Goal: Task Accomplishment & Management: Use online tool/utility

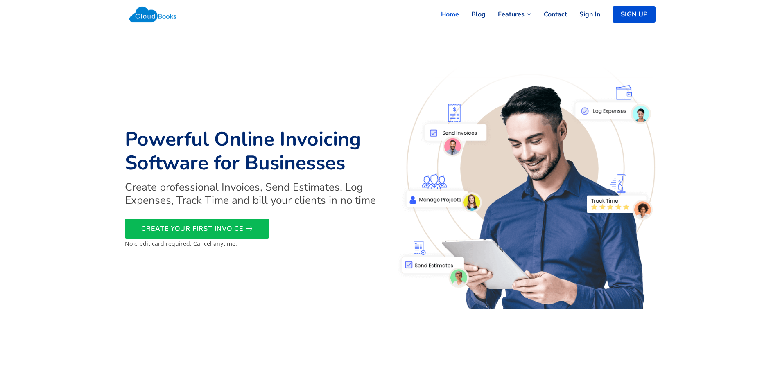
click at [619, 19] on link "SIGN UP" at bounding box center [633, 14] width 43 height 16
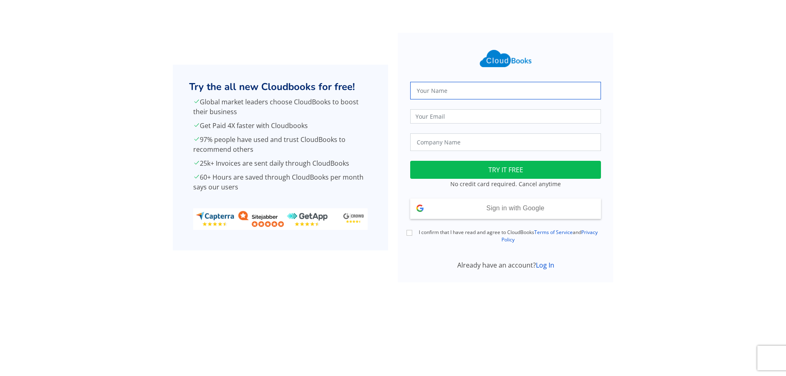
click at [525, 96] on input "text" at bounding box center [505, 91] width 191 height 18
type input "[PERSON_NAME]"
click at [483, 117] on input "email" at bounding box center [505, 116] width 191 height 14
type input "[EMAIL_ADDRESS][DOMAIN_NAME]"
click at [498, 145] on input "text" at bounding box center [505, 142] width 191 height 18
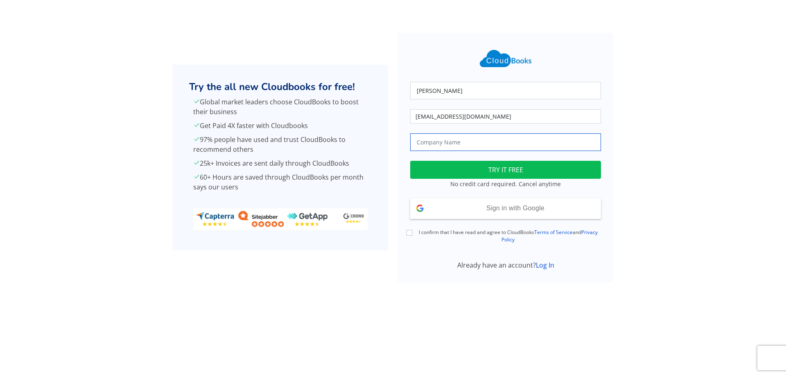
click at [498, 145] on input "text" at bounding box center [505, 142] width 191 height 18
type input "GGGG"
click at [500, 173] on button "TRY IT FREE" at bounding box center [505, 170] width 191 height 18
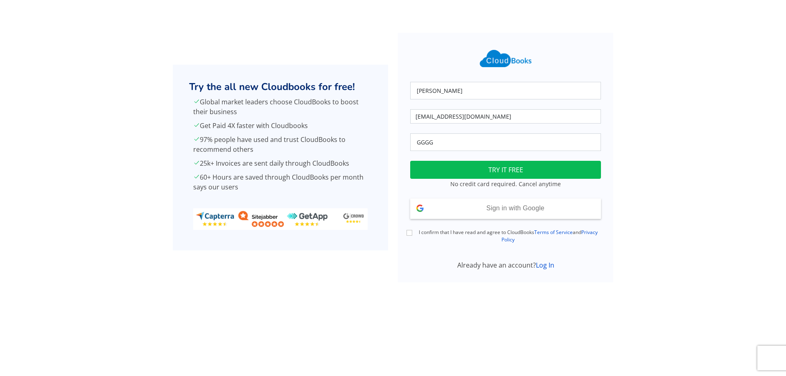
click at [504, 225] on div "Muhammad Moiz casio3307@gmail.com GGGG Loading TRY IT FREE No credit card requi…" at bounding box center [505, 152] width 201 height 235
click at [411, 234] on input "I confirm that I have read and agree to CloudBooks Terms of Service and Privacy…" at bounding box center [409, 233] width 6 height 6
checkbox input "true"
click at [496, 218] on div "Sign in with Google Signed in with Google" at bounding box center [505, 208] width 191 height 20
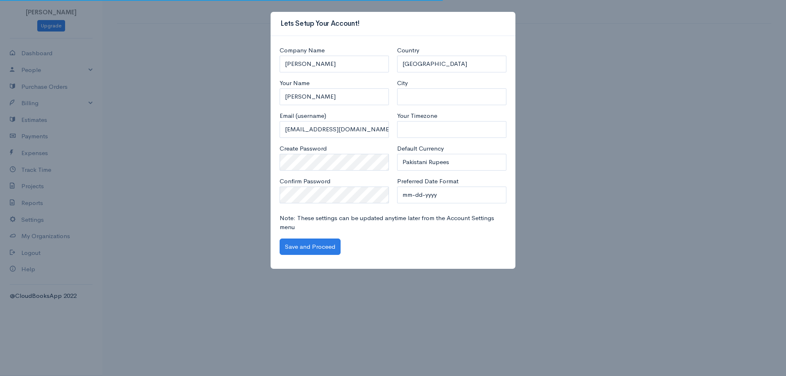
select select "Pakistan"
click at [469, 95] on input "City" at bounding box center [451, 96] width 109 height 17
type input "[GEOGRAPHIC_DATA]"
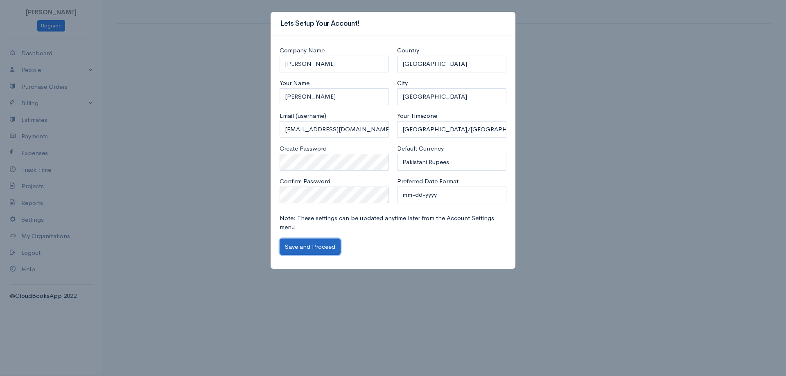
click at [313, 245] on button "Save and Proceed" at bounding box center [310, 247] width 61 height 17
click at [440, 195] on select "mm-dd-yyyy mm/dd/yyyy dd-mm-yyyy dd/mm/yyyy yyyy-mm-dd yyyy/mm/dd" at bounding box center [451, 195] width 109 height 17
select select "dd/mm/yyyy"
click at [397, 187] on select "mm-dd-yyyy mm/dd/yyyy dd-mm-yyyy dd/mm/yyyy yyyy-mm-dd yyyy/mm/dd" at bounding box center [451, 195] width 109 height 17
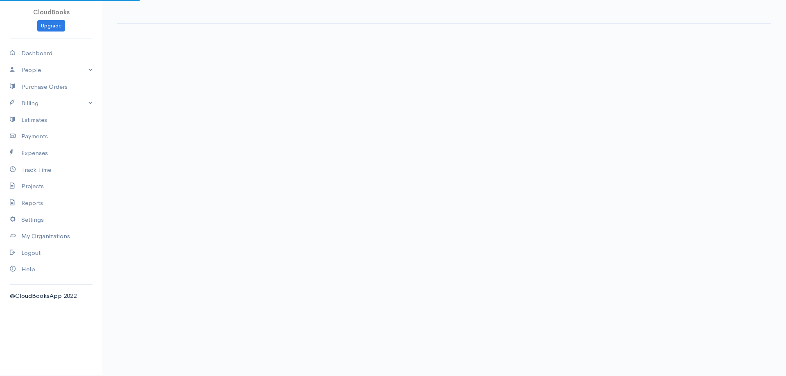
click at [322, 246] on body "CloudBooks Upgrade Dashboard People Clients Vendors Staff Users Purchase Orders…" at bounding box center [393, 188] width 786 height 376
select select "365"
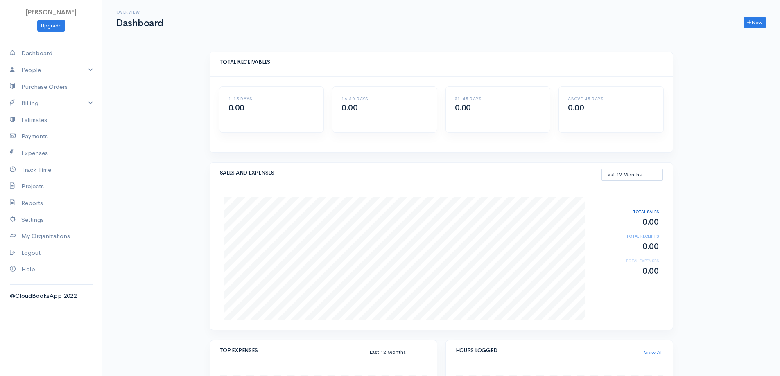
click at [698, 115] on div "Overview Dashboard New Invoice Client Quote Project Invoices Quotes Clients Exp…" at bounding box center [440, 286] width 677 height 573
click at [757, 27] on link "New" at bounding box center [754, 23] width 23 height 12
click at [75, 72] on link "People" at bounding box center [51, 70] width 102 height 17
click at [88, 142] on link "Billing" at bounding box center [51, 147] width 102 height 17
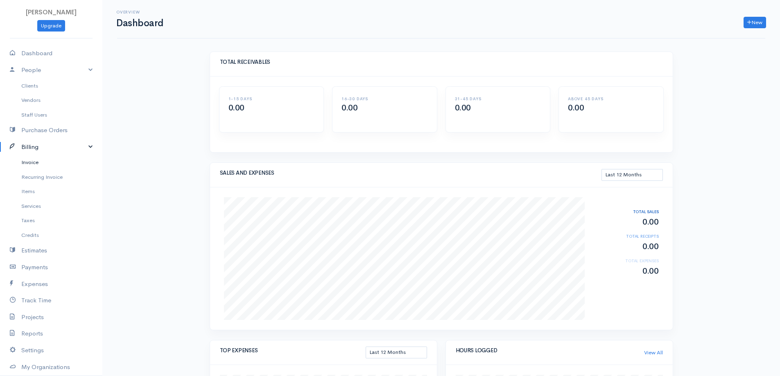
click at [67, 165] on link "Invoice" at bounding box center [51, 162] width 102 height 15
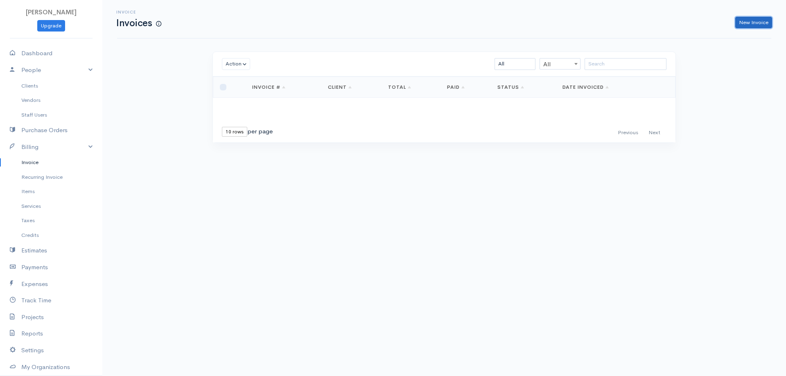
click at [751, 20] on link "New Invoice" at bounding box center [753, 23] width 37 height 12
select select "[GEOGRAPHIC_DATA]"
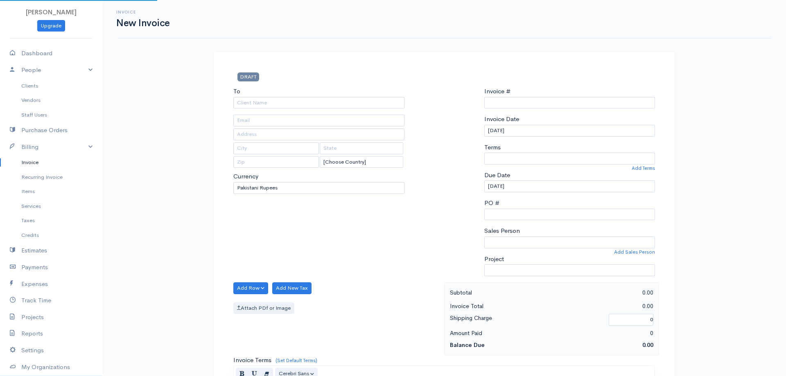
type input "0000000001"
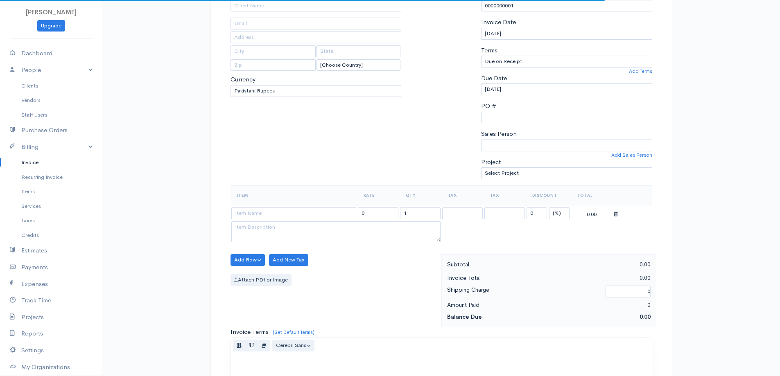
scroll to position [164, 0]
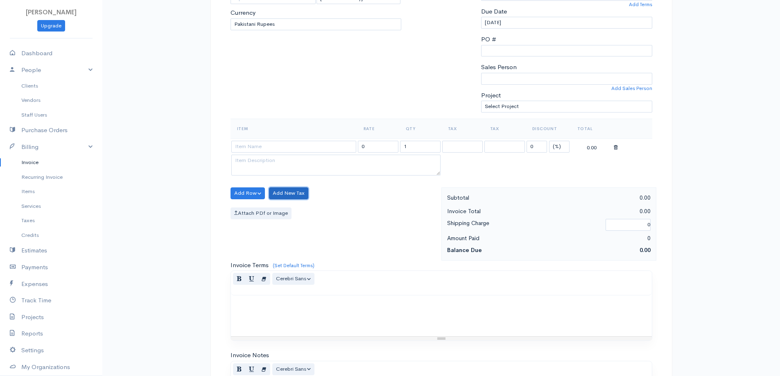
click at [286, 196] on button "Add New Tax" at bounding box center [288, 193] width 39 height 12
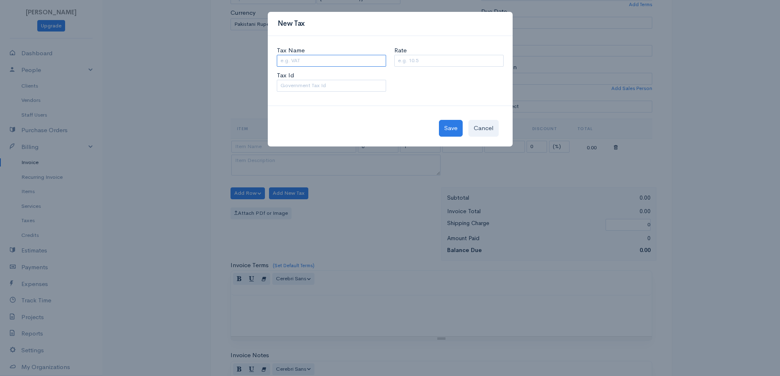
click at [325, 56] on input "Tax Name" at bounding box center [331, 61] width 109 height 12
type input "Sales Tax"
type input "18%"
click at [449, 124] on button "Save" at bounding box center [451, 128] width 24 height 17
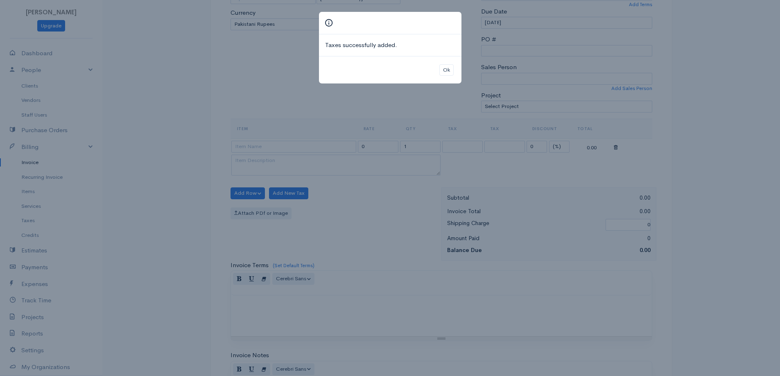
click at [436, 69] on div "Ok" at bounding box center [390, 70] width 142 height 28
click at [449, 68] on button "Ok" at bounding box center [446, 70] width 14 height 12
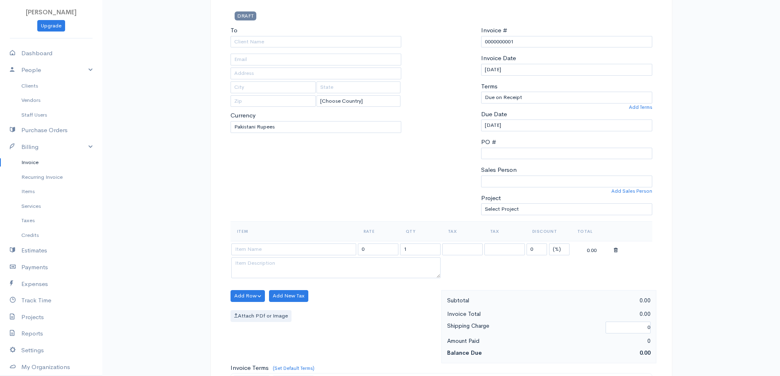
scroll to position [41, 0]
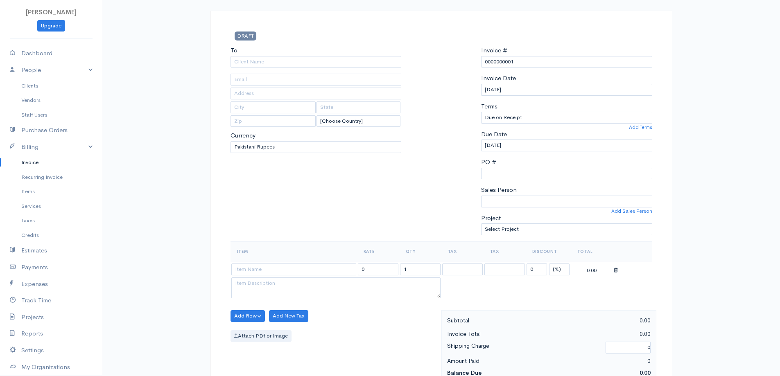
click at [285, 261] on th "Item" at bounding box center [293, 251] width 126 height 20
click at [287, 269] on input at bounding box center [293, 270] width 125 height 12
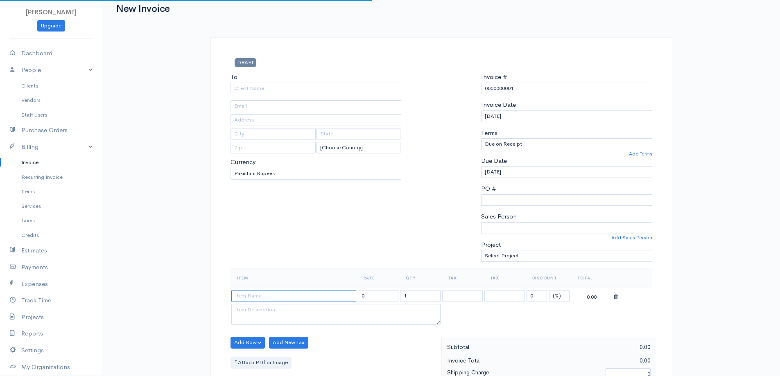
scroll to position [0, 0]
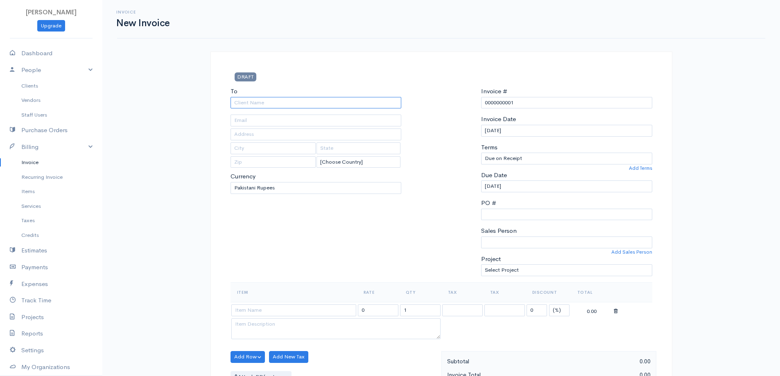
click at [277, 101] on input "To" at bounding box center [315, 103] width 171 height 12
click at [584, 97] on input "0000000001" at bounding box center [566, 103] width 171 height 12
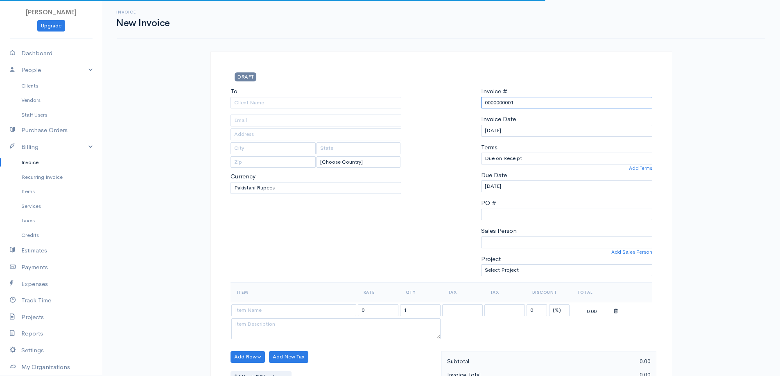
click at [584, 98] on input "0000000001" at bounding box center [566, 103] width 171 height 12
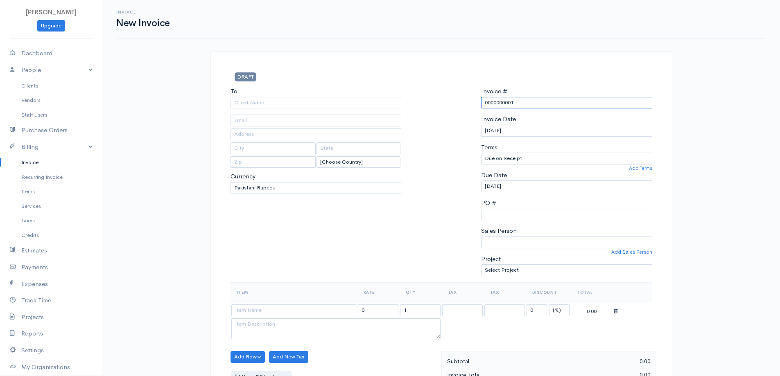
paste input "EICA-S-058"
type input "EICA-S-058"
click at [307, 102] on input "To" at bounding box center [315, 103] width 171 height 12
paste input "F-Tech (Pvt.) Limited"
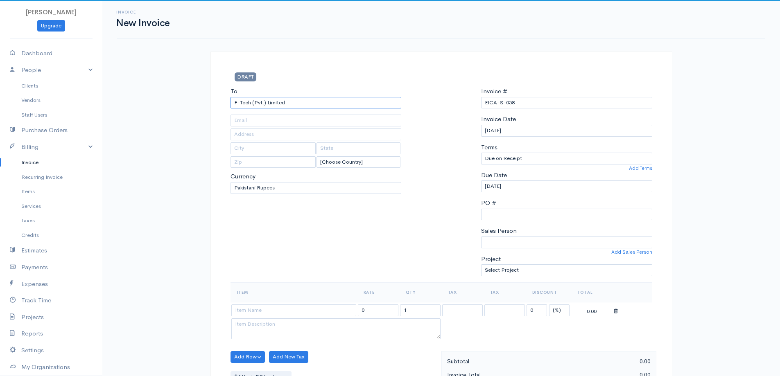
click at [290, 101] on input "F-Tech (Pvt.) Limited" at bounding box center [315, 103] width 171 height 12
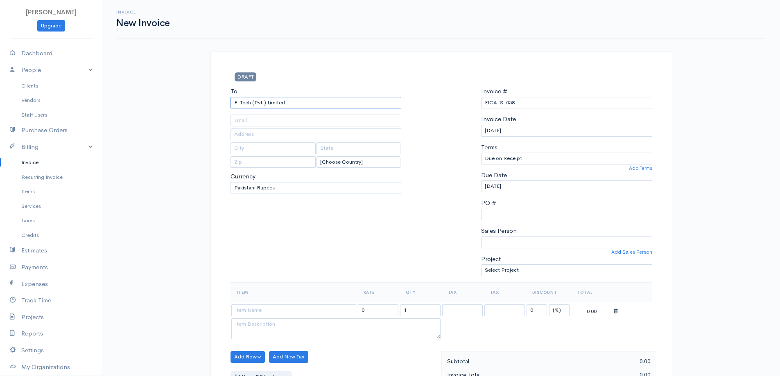
type input "F-Tech (Pvt.) Limited"
paste input "DHA"
type input "DHA"
click at [329, 120] on input "text" at bounding box center [315, 121] width 171 height 12
type input "[GEOGRAPHIC_DATA]"
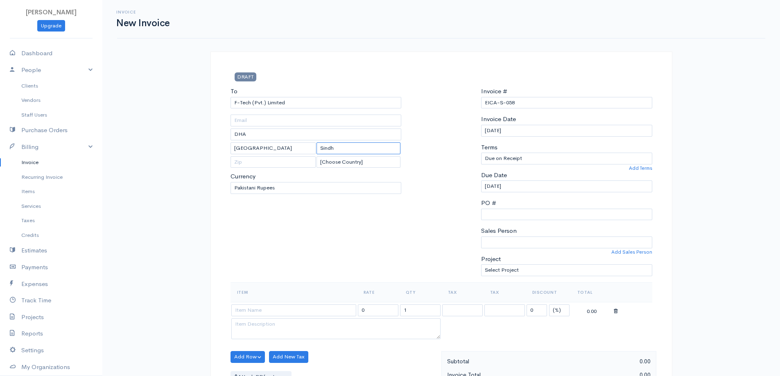
type input "Sindh"
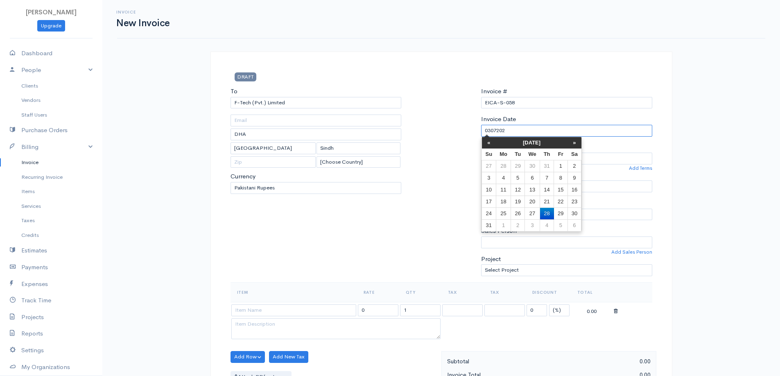
type input "03072024"
type input "[PERSON_NAME]"
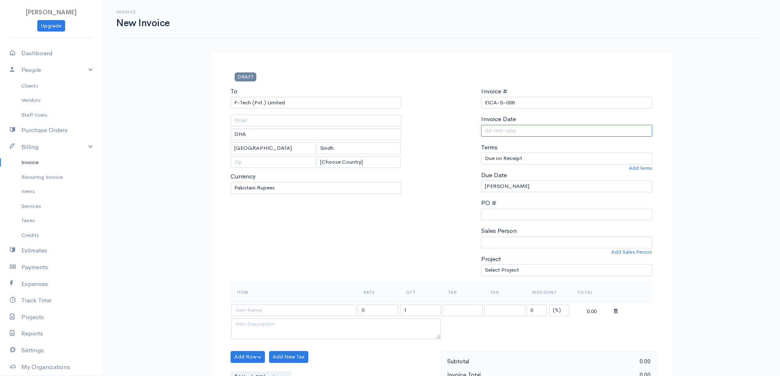
click at [516, 134] on input "Invoice Date" at bounding box center [566, 131] width 171 height 12
click at [523, 131] on input "Invoice Date" at bounding box center [566, 131] width 171 height 12
type input "[DATE]"
select select "0"
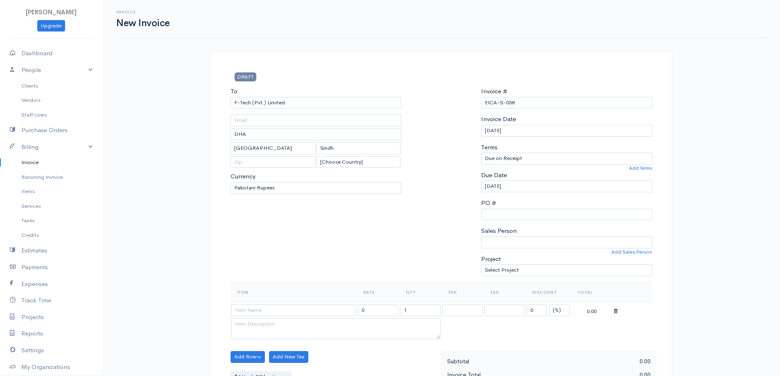
click at [526, 222] on div "Invoice # EICA-S-058 Invoice Date [DATE] Terms Due on Receipt After 7 days Afte…" at bounding box center [566, 185] width 179 height 196
click at [503, 209] on input "PO #" at bounding box center [566, 215] width 171 height 12
paste input "0101"
type input "0101"
click at [356, 214] on div "To F-Tech (Pvt.) Limited [GEOGRAPHIC_DATA] [GEOGRAPHIC_DATA] [GEOGRAPHIC_DATA] …" at bounding box center [315, 185] width 179 height 196
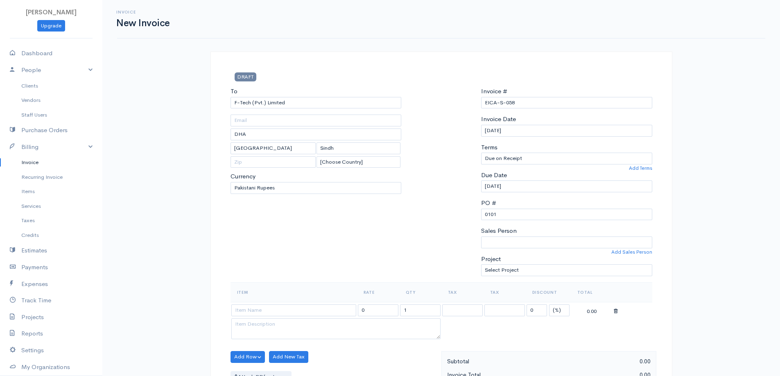
scroll to position [61, 0]
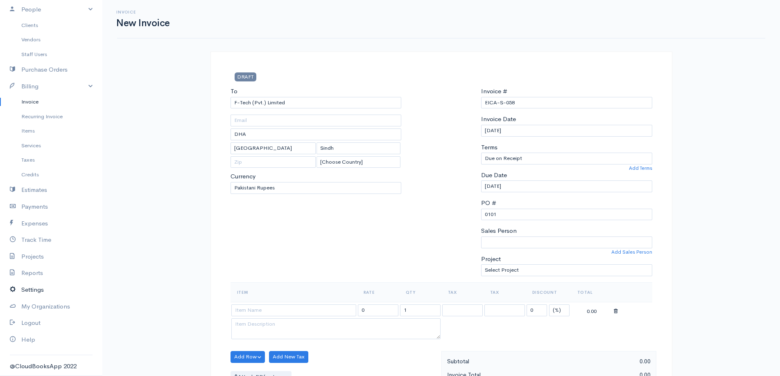
click at [41, 297] on link "Settings" at bounding box center [51, 290] width 102 height 17
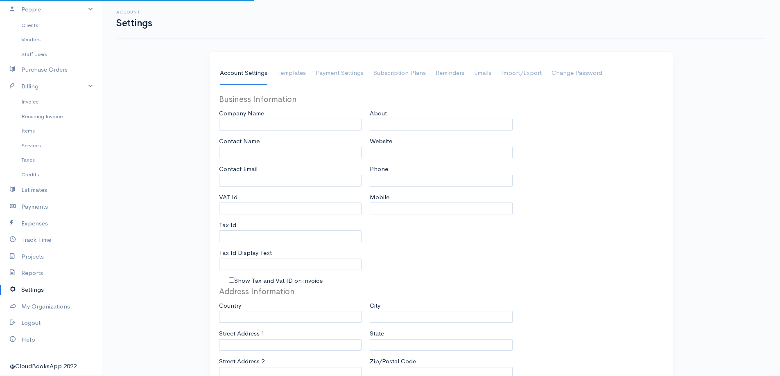
type input "[PERSON_NAME]"
type input "[EMAIL_ADDRESS][DOMAIN_NAME]"
type input "Tax Id"
select select
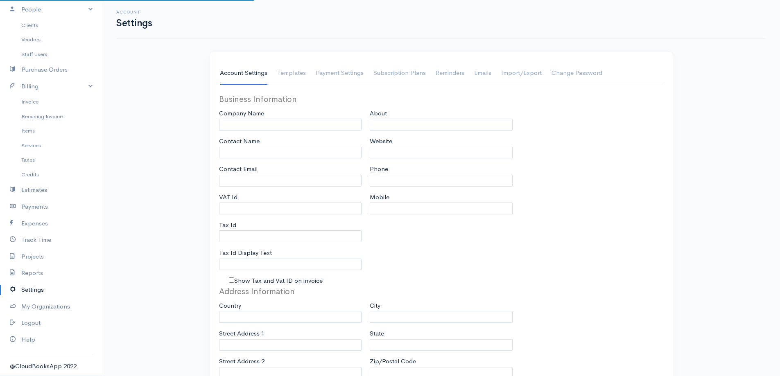
type input "[GEOGRAPHIC_DATA]"
select select
type input "INVOICE"
type input "1"
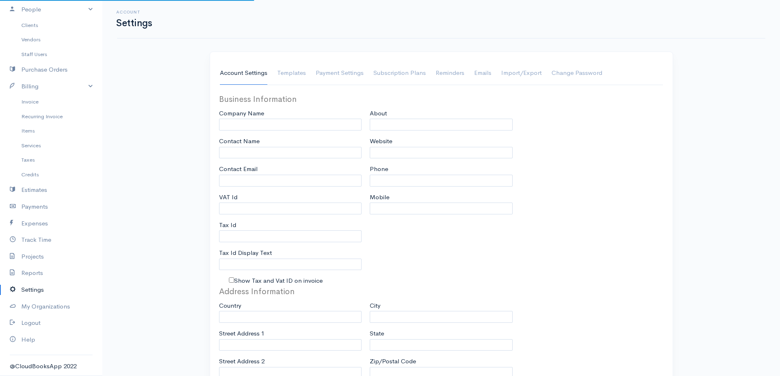
select select "3"
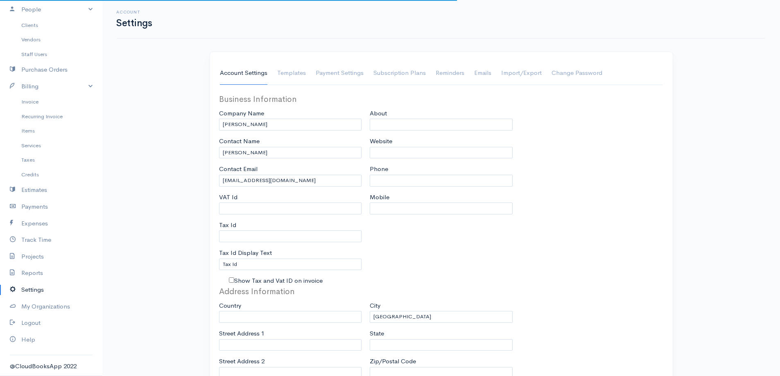
select select "[GEOGRAPHIC_DATA]"
select select "PKR"
click at [292, 70] on link "Templates" at bounding box center [291, 73] width 29 height 23
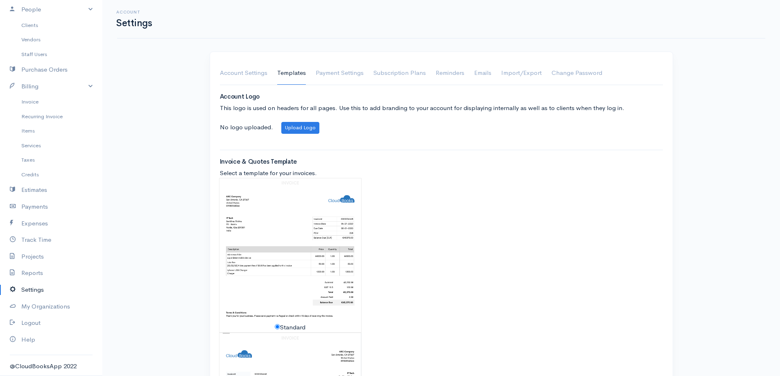
click at [248, 76] on link "Account Settings" at bounding box center [243, 73] width 47 height 23
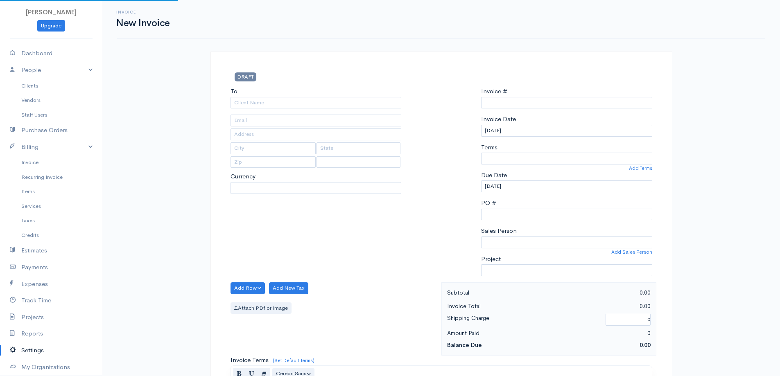
type input "0000000001"
select select "[GEOGRAPHIC_DATA]"
select select "PKR"
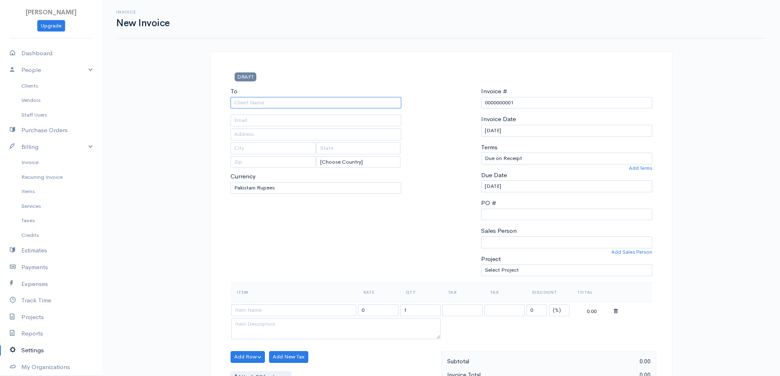
click at [295, 104] on input "To" at bounding box center [315, 103] width 171 height 12
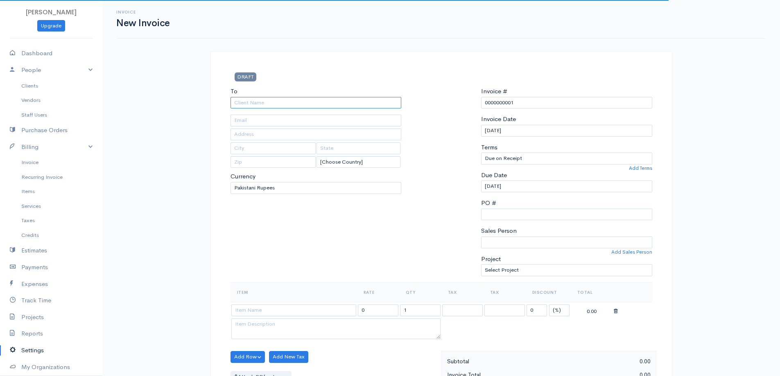
paste input "F-Tech (Pvt.) Limited"
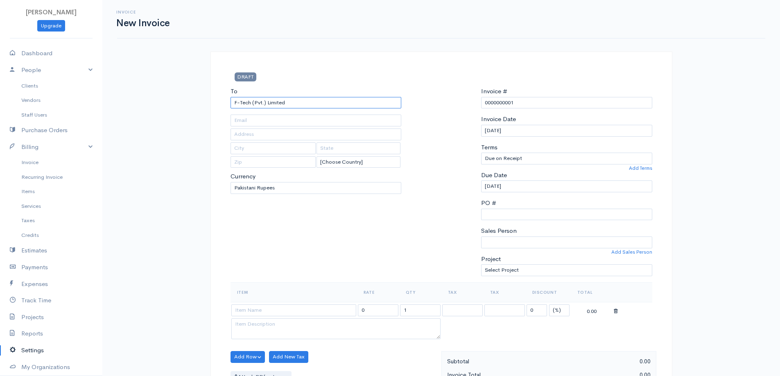
type input "F-Tech (Pvt.) Limited"
click at [53, 76] on link "People" at bounding box center [51, 70] width 102 height 17
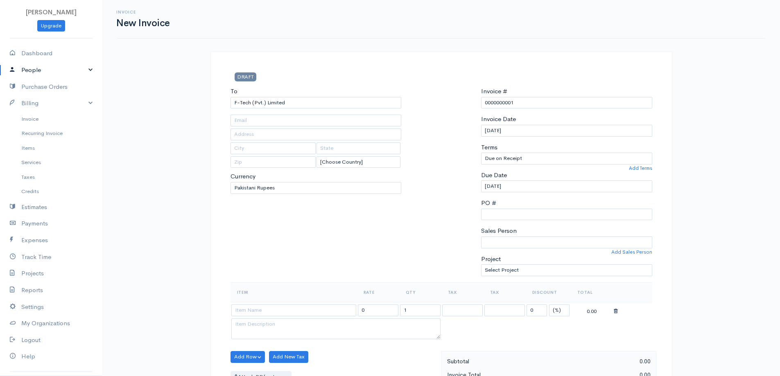
click at [53, 76] on link "People" at bounding box center [51, 70] width 102 height 17
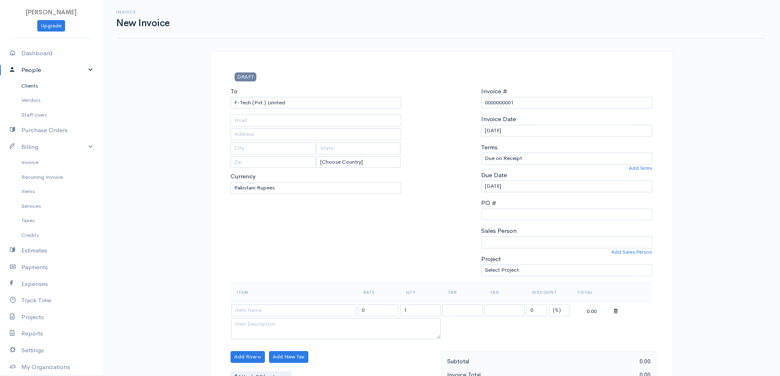
click at [53, 91] on link "Clients" at bounding box center [51, 86] width 102 height 15
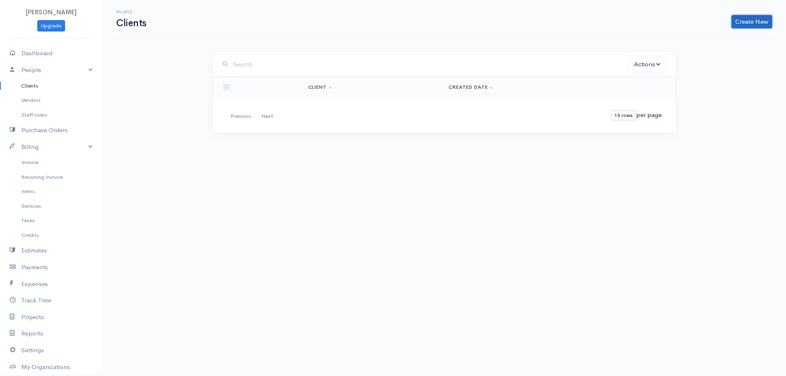
click at [744, 28] on link "Create New" at bounding box center [751, 21] width 41 height 13
click at [764, 38] on link "Client" at bounding box center [738, 39] width 65 height 14
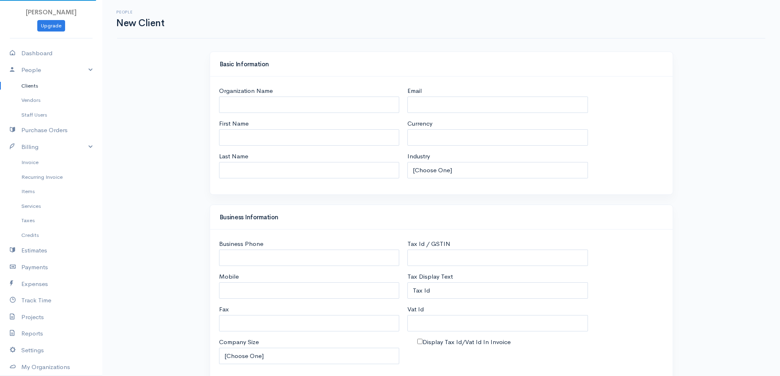
select select "PKR"
select select "[GEOGRAPHIC_DATA]"
click at [336, 105] on input "Organization Name" at bounding box center [309, 105] width 180 height 17
paste input "F-Tech (Pvt.) Limited"
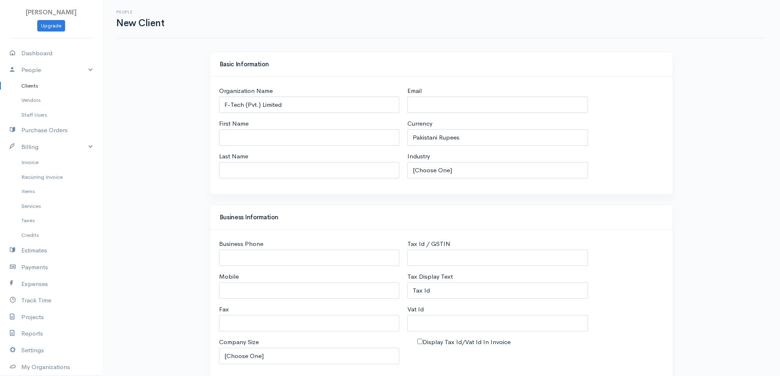
scroll to position [61, 0]
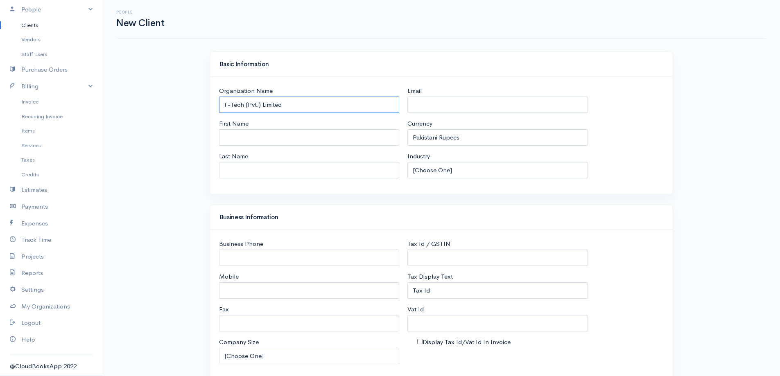
click at [308, 107] on input "F-Tech (Pvt.) Limited" at bounding box center [309, 105] width 180 height 17
type input "F-Tech (Pvt.) Limited"
click at [465, 179] on div "Email Currency U.S. Dollars Canadian Dollars British Pounds Sterling Euros Aust…" at bounding box center [497, 135] width 189 height 98
click at [469, 171] on select "[Choose One] Accommodation & Hospitality Accounting Administrative Services Adv…" at bounding box center [497, 170] width 180 height 17
click at [407, 162] on select "[Choose One] Accommodation & Hospitality Accounting Administrative Services Adv…" at bounding box center [497, 170] width 180 height 17
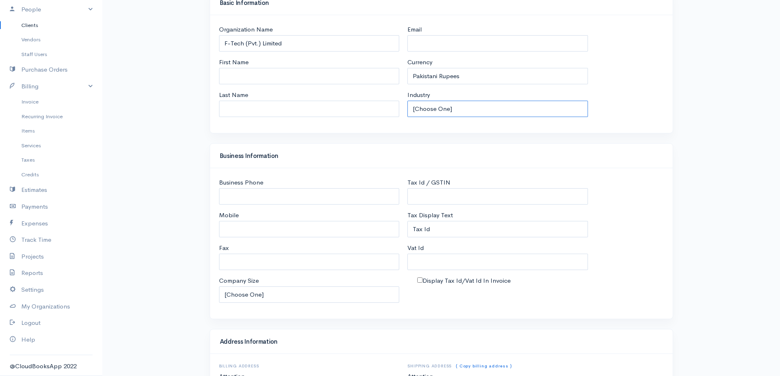
scroll to position [123, 0]
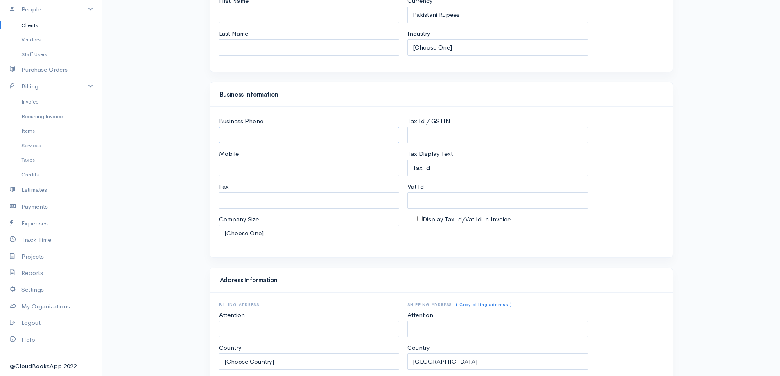
click at [268, 138] on input "Business Phone" at bounding box center [309, 135] width 180 height 17
click at [465, 132] on input "Tax Id / GSTIN" at bounding box center [497, 135] width 180 height 17
paste input "A789824-2"
type input "A789824-2"
click at [427, 169] on input "Tax Id" at bounding box center [497, 168] width 180 height 17
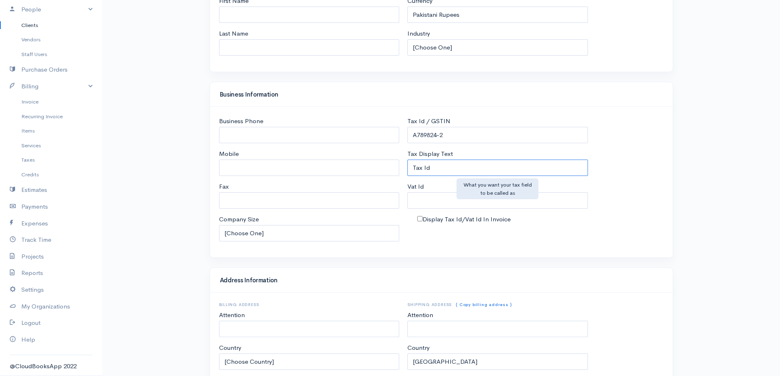
click at [427, 169] on input "Tax Id" at bounding box center [497, 168] width 180 height 17
type input "NTN"
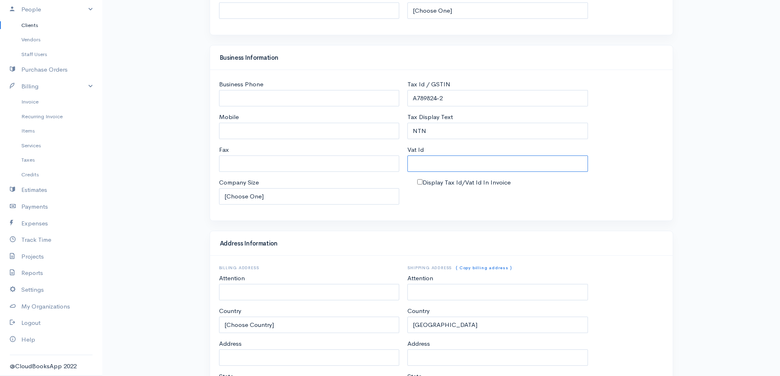
scroll to position [205, 0]
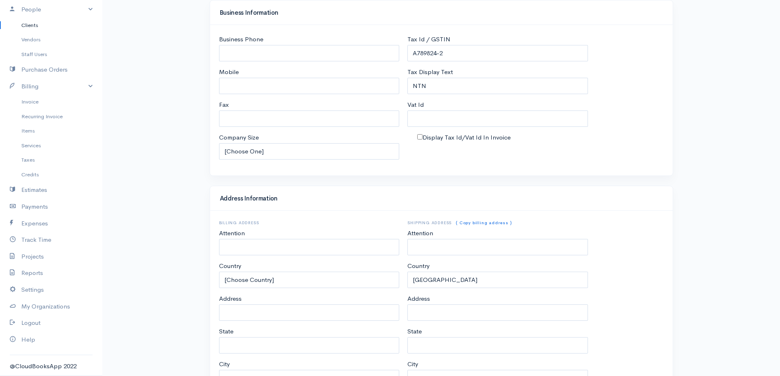
click at [454, 165] on div "Tax Id / GSTIN A789824-2 Tax Display Text NTN Vat Id Display Tax Id/Vat Id In I…" at bounding box center [497, 100] width 189 height 131
click at [461, 136] on label "Display Tax Id/Vat Id In Invoice" at bounding box center [466, 137] width 88 height 9
click at [422, 136] on input "Display Tax Id/Vat Id In Invoice" at bounding box center [419, 136] width 5 height 5
click at [458, 119] on input "Vat Id" at bounding box center [497, 118] width 180 height 17
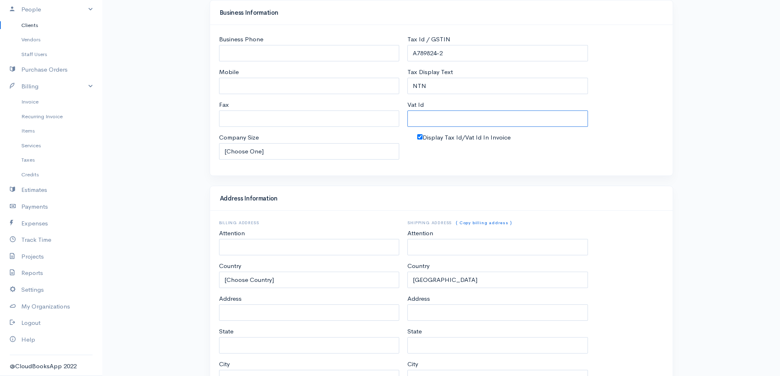
click at [457, 119] on input "Vat Id" at bounding box center [497, 118] width 180 height 17
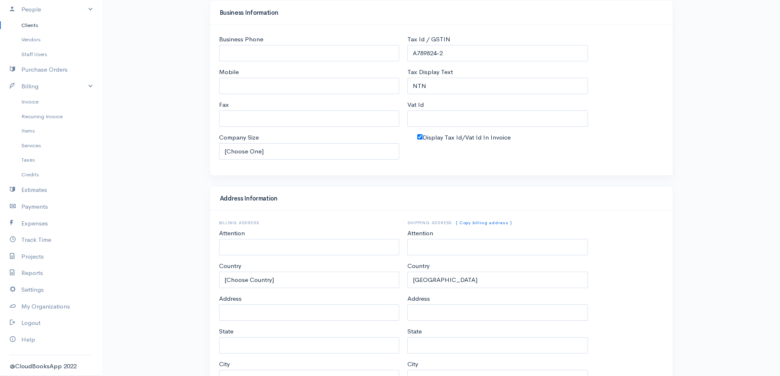
click at [427, 137] on label "Display Tax Id/Vat Id In Invoice" at bounding box center [466, 137] width 88 height 9
click at [422, 137] on input "Display Tax Id/Vat Id In Invoice" at bounding box center [419, 136] width 5 height 5
checkbox input "false"
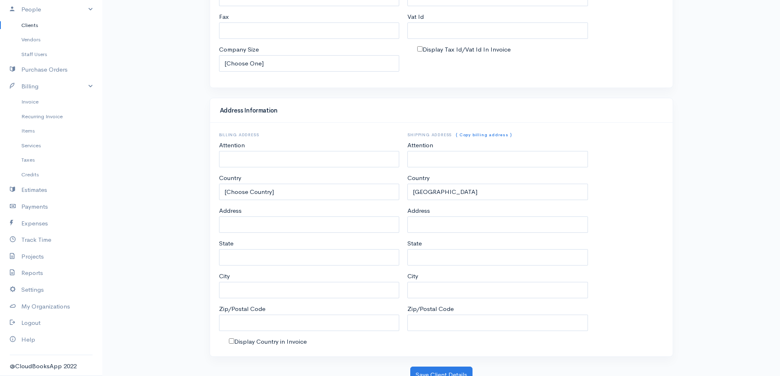
scroll to position [300, 0]
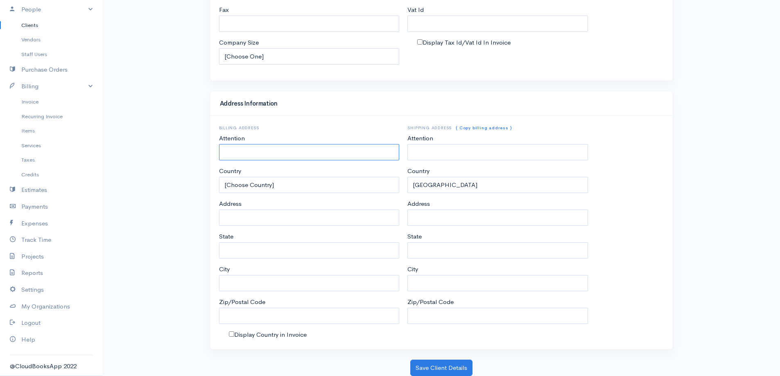
click at [334, 158] on input "Attention" at bounding box center [309, 152] width 180 height 17
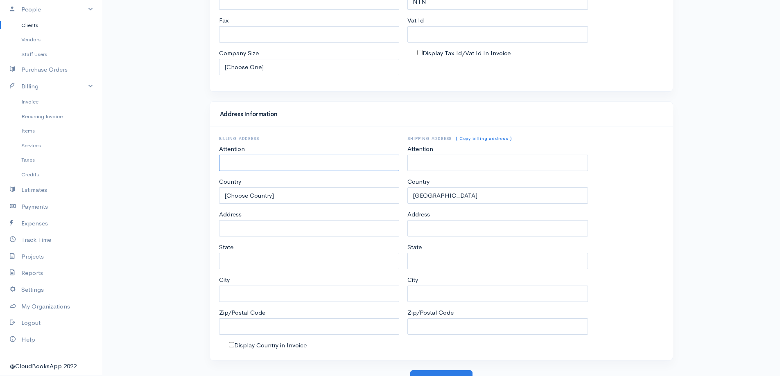
scroll to position [54, 0]
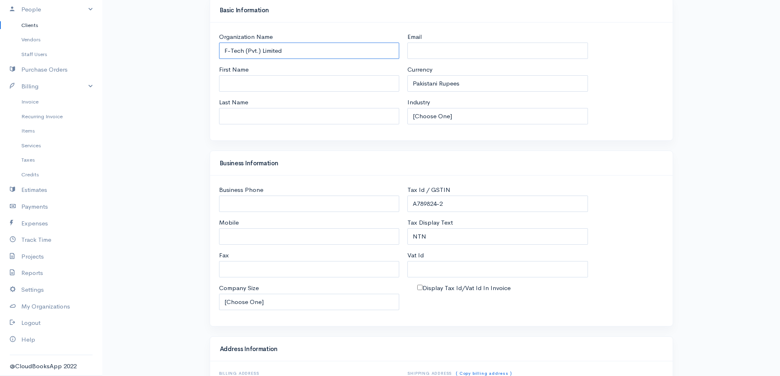
click at [327, 50] on input "F-Tech (Pvt.) Limited" at bounding box center [309, 51] width 180 height 17
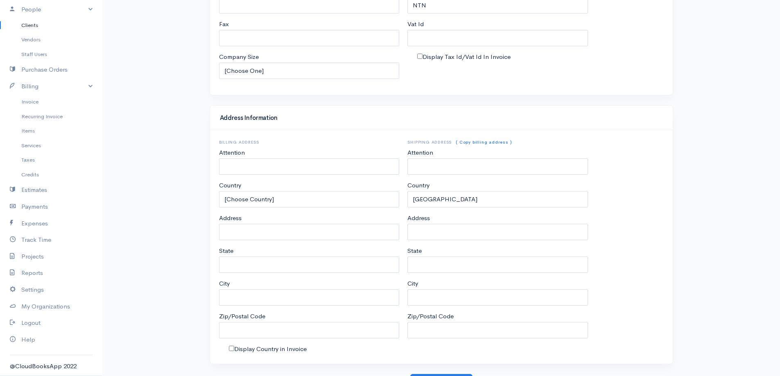
scroll to position [300, 0]
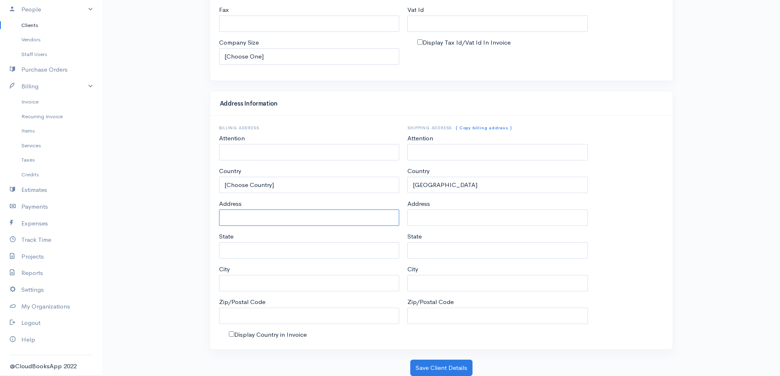
click at [335, 224] on input "Address" at bounding box center [309, 218] width 180 height 17
paste input "F-Tech (Pvt.) Limited"
paste input "DHA"
type input "DHA"
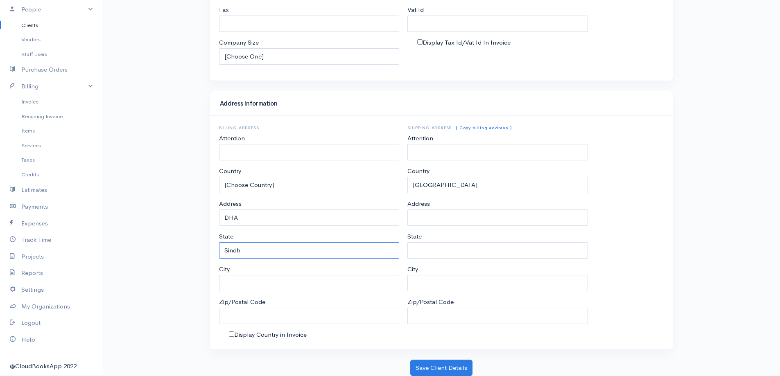
type input "Sindh"
click at [290, 285] on input "City" at bounding box center [309, 283] width 180 height 17
paste input "Sindh"
type input "Sindh"
click at [491, 128] on link "( Copy billing address )" at bounding box center [484, 127] width 56 height 5
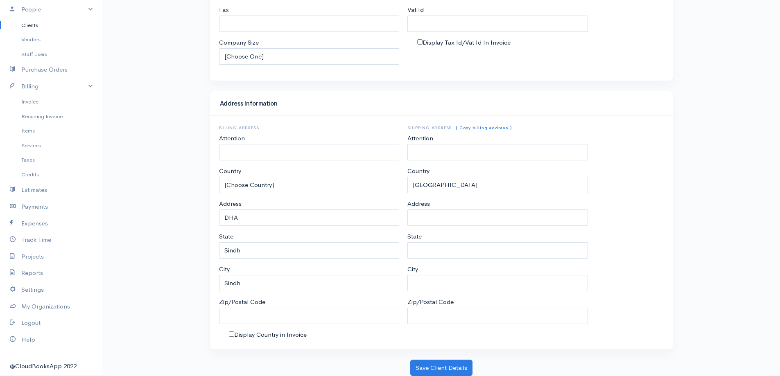
type input "DHA"
type input "Sindh"
click at [277, 334] on label "Display Country in Invoice" at bounding box center [270, 334] width 72 height 9
click at [234, 334] on input "Display Country in Invoice" at bounding box center [231, 333] width 5 height 5
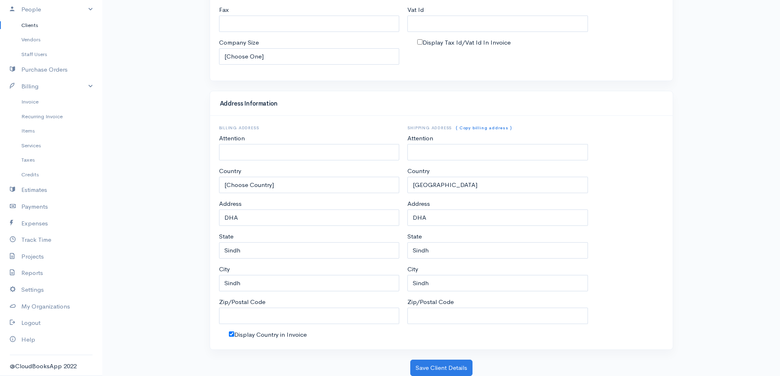
click at [265, 325] on div "Billing Address Attention Country [Choose Country] [GEOGRAPHIC_DATA] [GEOGRAPHI…" at bounding box center [309, 233] width 189 height 214
click at [272, 334] on label "Display Country in Invoice" at bounding box center [270, 334] width 72 height 9
click at [234, 334] on input "Display Country in Invoice" at bounding box center [231, 333] width 5 height 5
checkbox input "false"
click at [415, 366] on button "Save Client Details" at bounding box center [441, 368] width 62 height 17
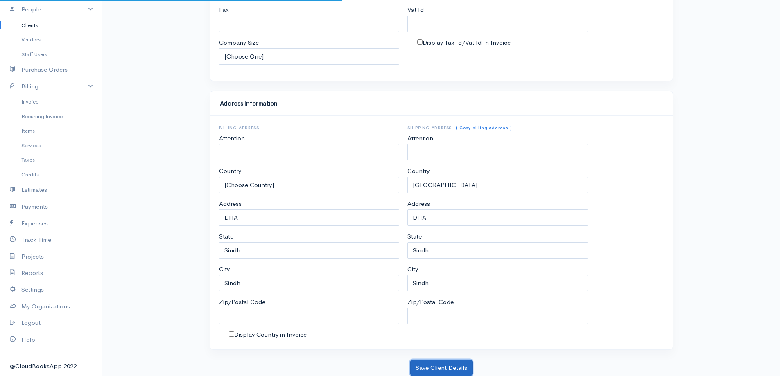
scroll to position [269, 0]
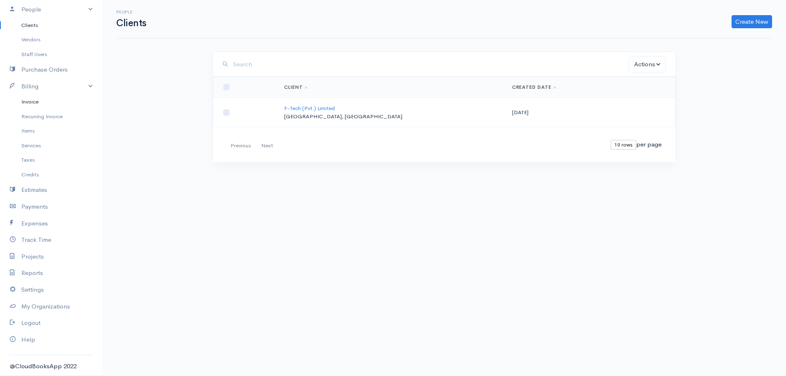
click at [58, 105] on link "Invoice" at bounding box center [51, 102] width 102 height 15
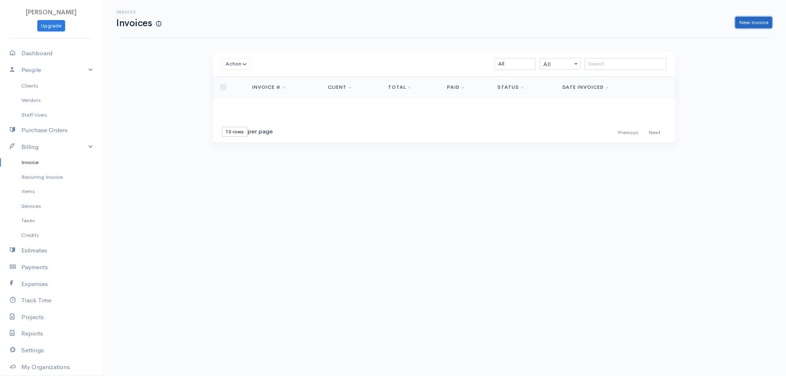
click at [757, 24] on link "New Invoice" at bounding box center [753, 23] width 37 height 12
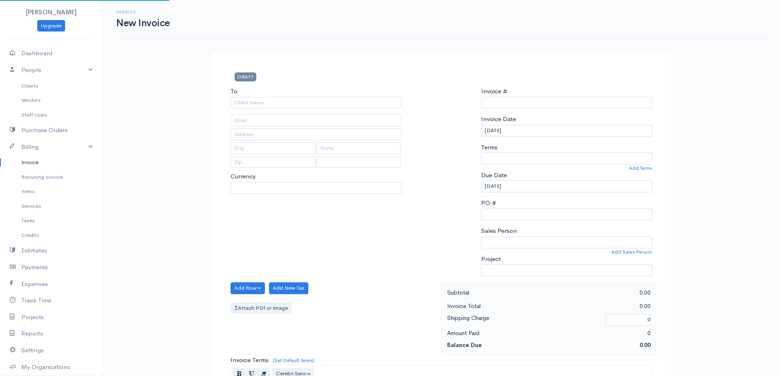
type input "0000000001"
select select "[GEOGRAPHIC_DATA]"
select select "PKR"
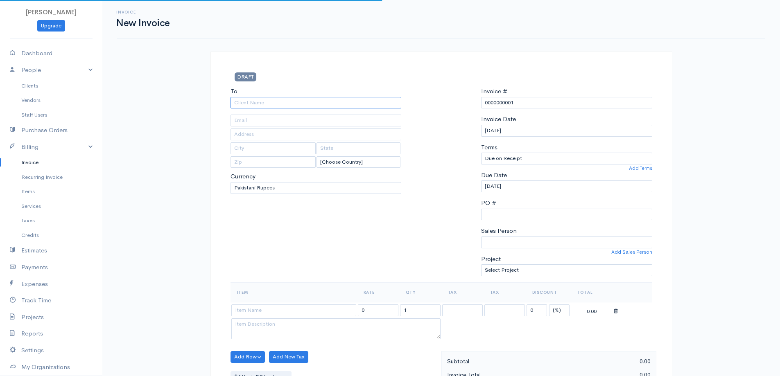
click at [270, 102] on input "To" at bounding box center [315, 103] width 171 height 12
type input "F-Tech (Pvt.) Limited"
click at [297, 112] on body "[PERSON_NAME] Upgrade Dashboard People Clients Vendors Staff Users Purchase Ord…" at bounding box center [390, 354] width 780 height 708
type input "DHA"
type input "Sindh"
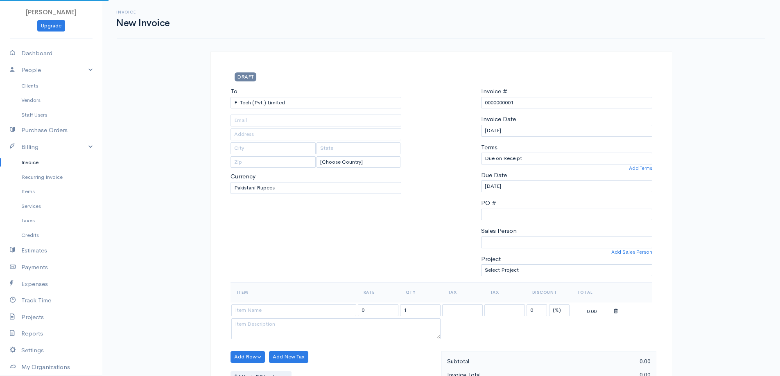
type input "Sindh"
click at [542, 102] on input "0000000001" at bounding box center [566, 103] width 171 height 12
paste input "EICA-S-058"
type input "EICA-S-058"
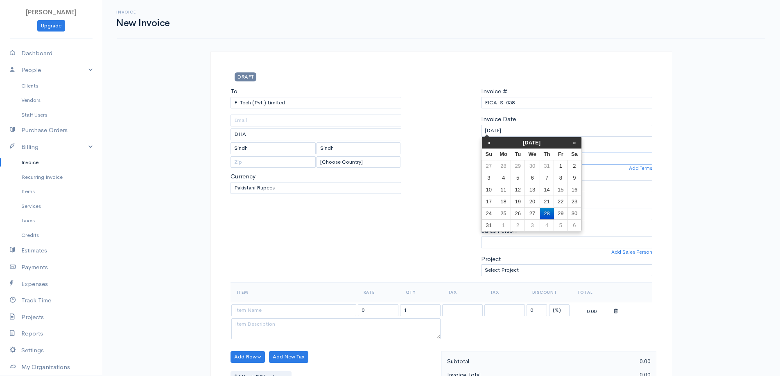
select select "0"
click at [517, 126] on input "[DATE]" at bounding box center [566, 131] width 171 height 12
click at [541, 147] on th "[DATE]" at bounding box center [532, 142] width 72 height 11
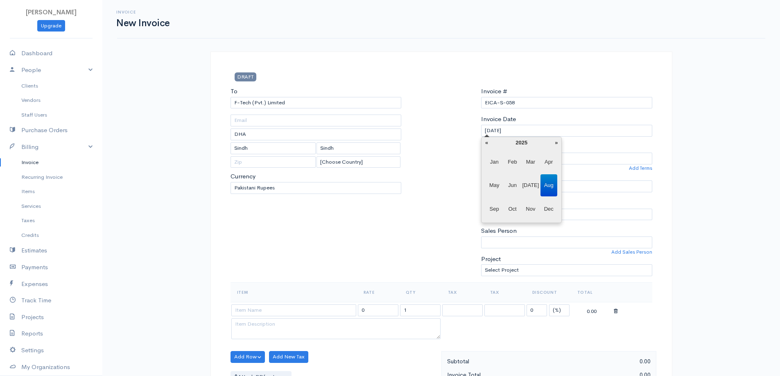
click at [527, 139] on th "2025" at bounding box center [521, 142] width 59 height 11
click at [528, 130] on input "[DATE]" at bounding box center [566, 131] width 171 height 12
type input "[DATE]"
type input "[PERSON_NAME]"
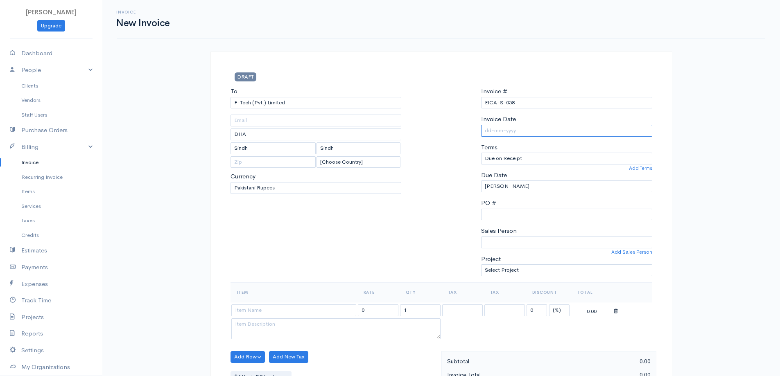
click at [492, 129] on input "Invoice Date" at bounding box center [566, 131] width 171 height 12
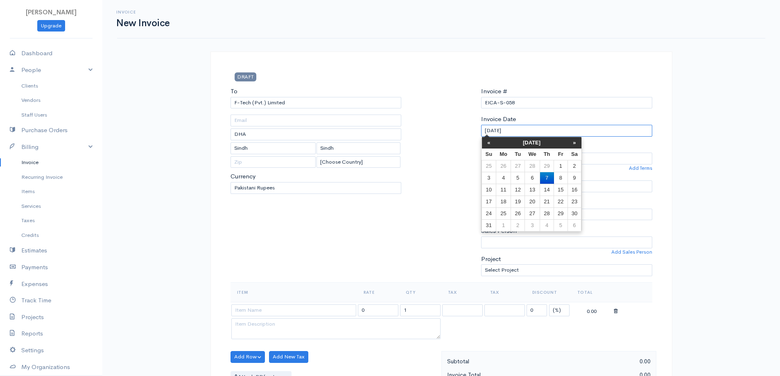
type input "[DATE]"
click at [494, 182] on td "3" at bounding box center [489, 178] width 14 height 12
type input "[DATE]"
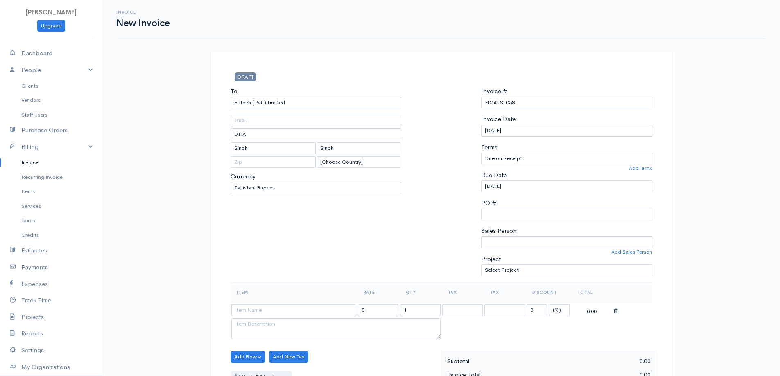
click at [438, 197] on div at bounding box center [441, 185] width 72 height 196
click at [521, 135] on input "[DATE]" at bounding box center [566, 131] width 171 height 12
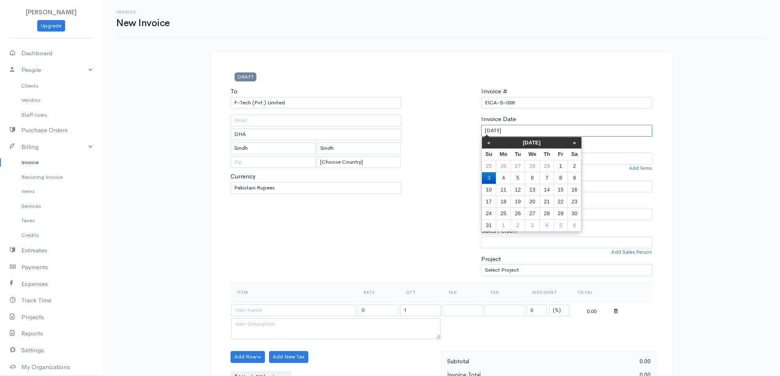
drag, startPoint x: 497, startPoint y: 131, endPoint x: 514, endPoint y: 148, distance: 24.0
click at [498, 135] on input "[DATE]" at bounding box center [566, 131] width 171 height 12
type input "[DATE]"
click at [432, 232] on div at bounding box center [441, 185] width 72 height 196
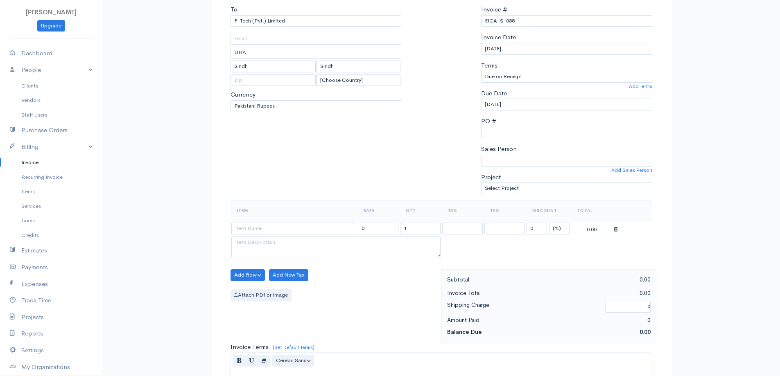
scroll to position [123, 0]
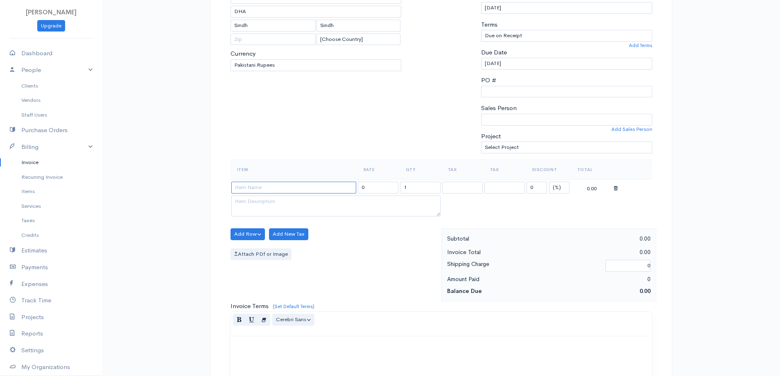
click at [293, 191] on input at bounding box center [293, 188] width 125 height 12
paste input "Thermal Mass Flow meter (Insertion) DN100"
type input "Thermal Mass Flow meter (Insertion) DN100"
click at [268, 201] on textarea at bounding box center [335, 206] width 209 height 21
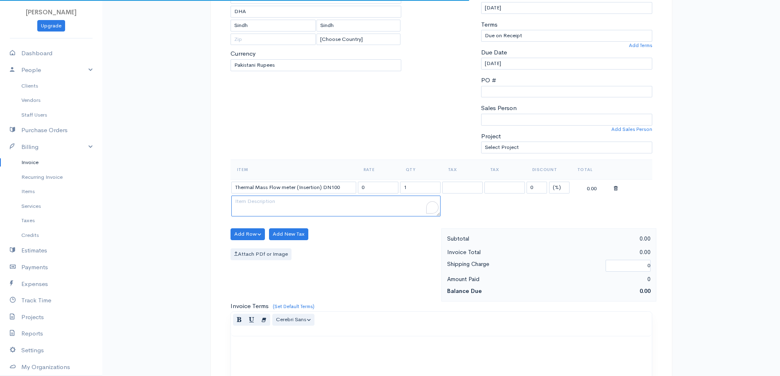
paste textarea "Searial#R2312214"
click at [245, 199] on textarea "Searial#R2312214" at bounding box center [335, 206] width 209 height 21
type textarea "Serial#R2312214"
click at [392, 191] on input "0" at bounding box center [378, 188] width 41 height 12
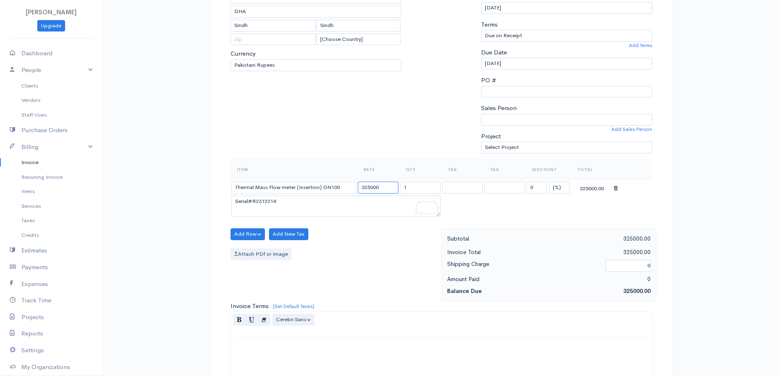
type input "325000"
click at [454, 184] on select "Sales Tax" at bounding box center [462, 188] width 41 height 12
select select "18.000"
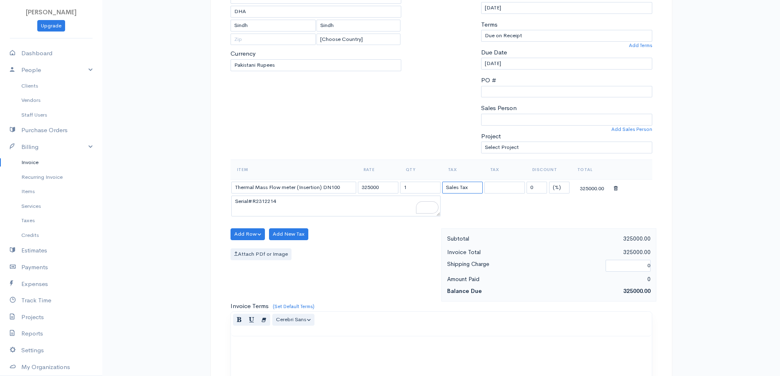
click at [442, 182] on select "Sales Tax" at bounding box center [462, 188] width 41 height 12
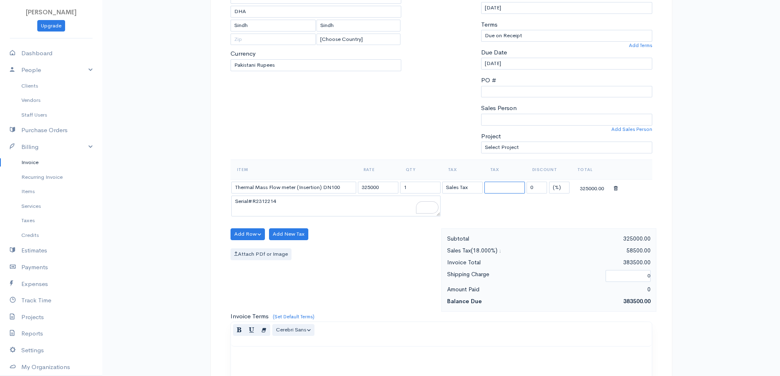
click at [500, 188] on select "Sales Tax" at bounding box center [504, 188] width 41 height 12
select select "18.000"
click at [484, 182] on select "Sales Tax" at bounding box center [504, 188] width 41 height 12
click at [498, 185] on select "Sales Tax" at bounding box center [504, 188] width 41 height 12
select select
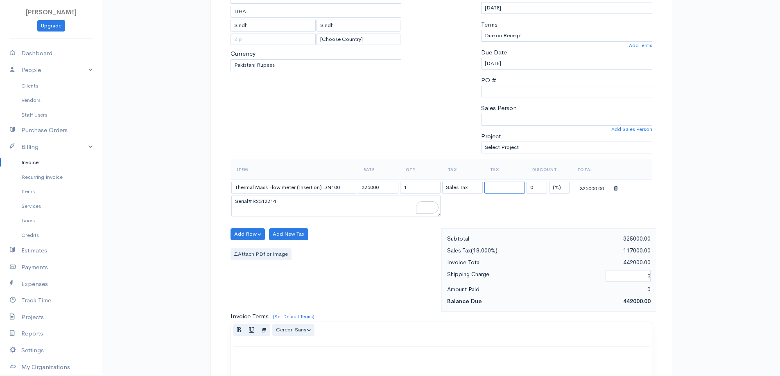
click at [484, 182] on select "Sales Tax" at bounding box center [504, 188] width 41 height 12
click at [636, 276] on input "0" at bounding box center [627, 276] width 45 height 12
click at [635, 278] on input "0" at bounding box center [627, 276] width 45 height 12
click at [152, 315] on div "Invoice New Invoice DRAFT To F-Tech (Pvt.) Limited DHA [GEOGRAPHIC_DATA] [GEOGR…" at bounding box center [440, 236] width 677 height 718
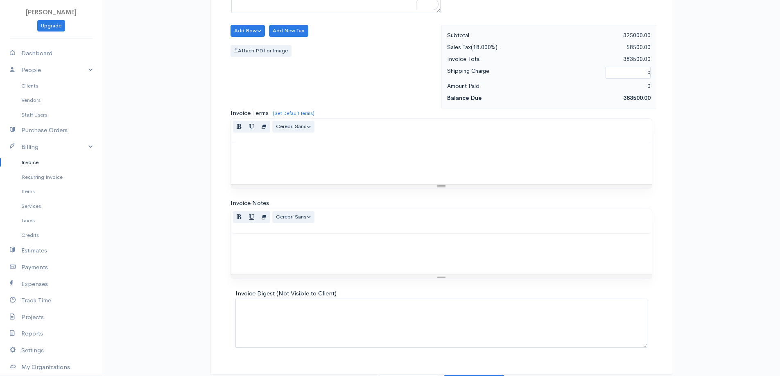
scroll to position [342, 0]
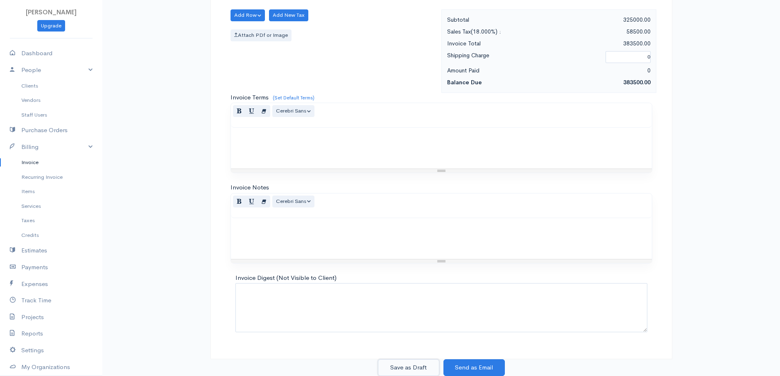
click at [399, 361] on button "Save as Draft" at bounding box center [408, 367] width 61 height 17
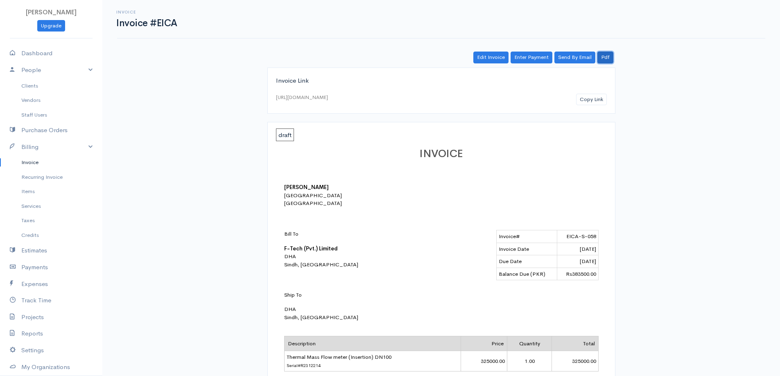
click at [601, 54] on link "Pdf" at bounding box center [605, 58] width 16 height 12
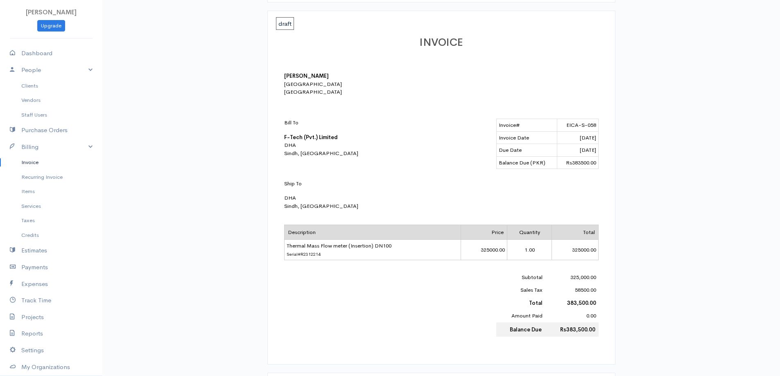
scroll to position [123, 0]
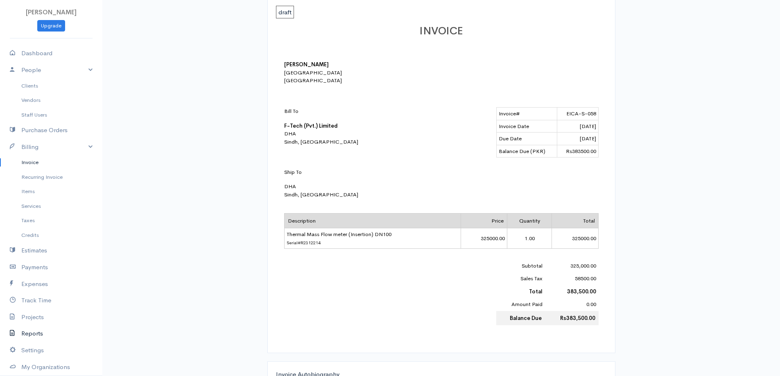
click at [62, 339] on link "Reports" at bounding box center [51, 333] width 102 height 17
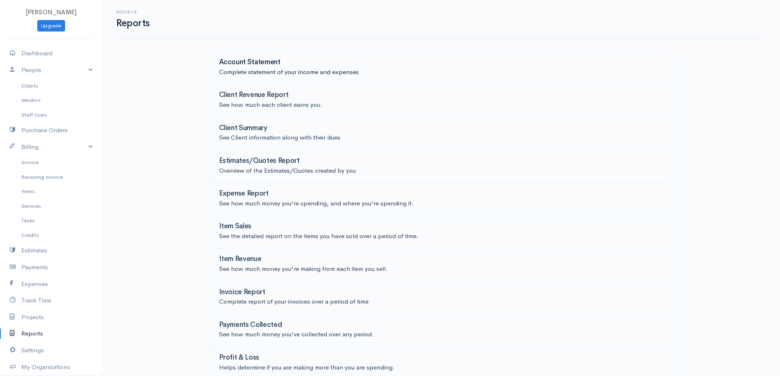
click at [249, 59] on h3 "Account Statement" at bounding box center [249, 63] width 61 height 8
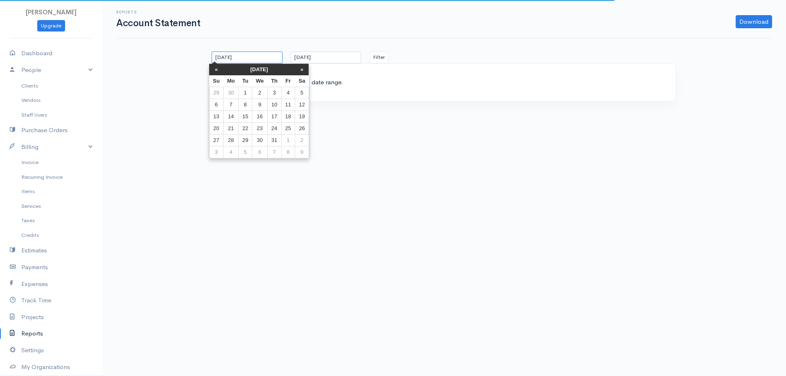
click at [267, 61] on input "[DATE]" at bounding box center [247, 58] width 71 height 12
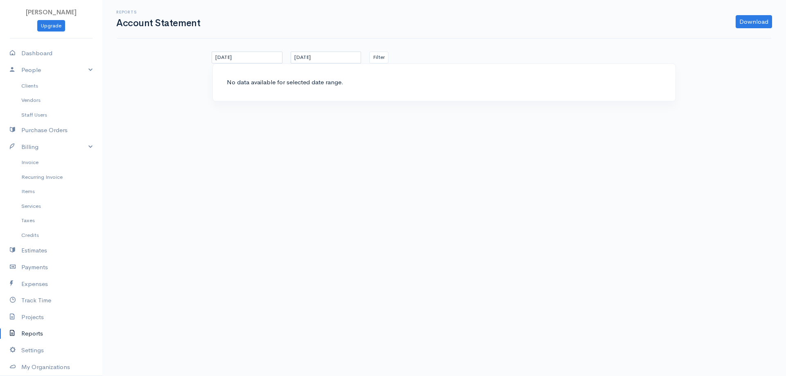
click at [206, 68] on div "[DATE] [DATE] Filter No data available for selected date range." at bounding box center [443, 81] width 491 height 59
click at [229, 59] on input "[DATE]" at bounding box center [247, 58] width 71 height 12
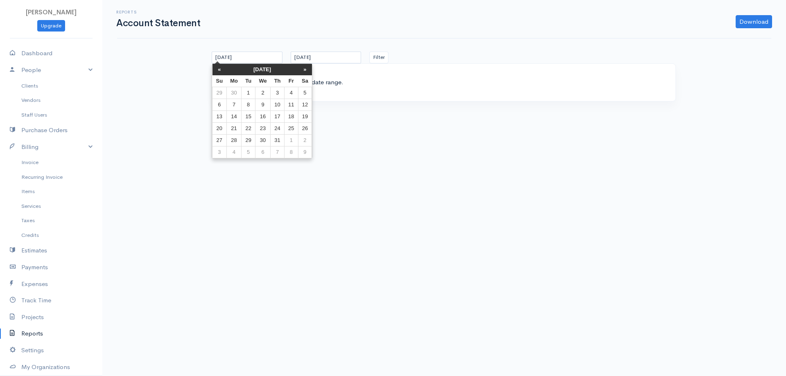
drag, startPoint x: 252, startPoint y: 92, endPoint x: 423, endPoint y: 94, distance: 171.5
click at [252, 92] on td "1" at bounding box center [248, 93] width 14 height 12
type input "[DATE]"
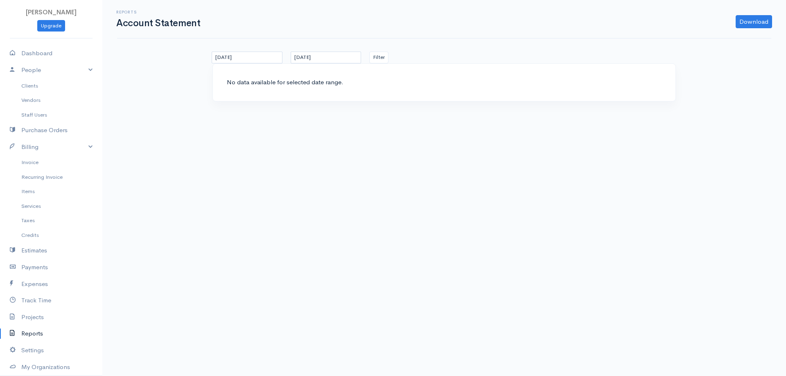
drag, startPoint x: 364, startPoint y: 108, endPoint x: 337, endPoint y: 110, distance: 27.0
click at [363, 108] on div "No data available for selected date range." at bounding box center [443, 87] width 471 height 48
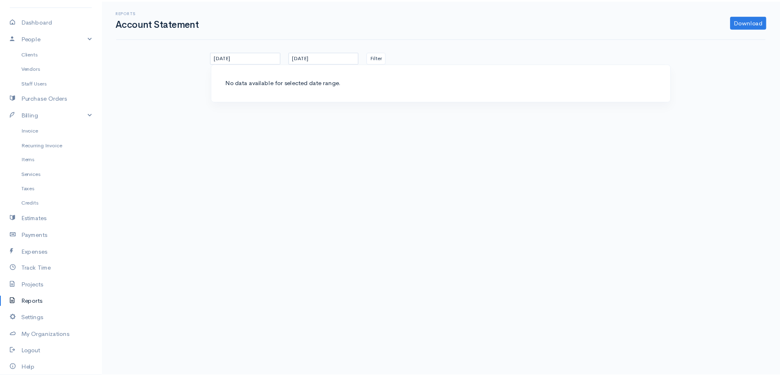
scroll to position [61, 0]
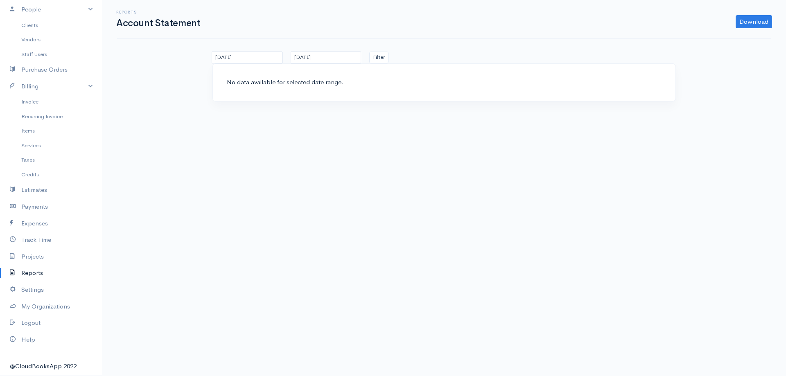
click at [63, 272] on link "Reports" at bounding box center [51, 273] width 102 height 17
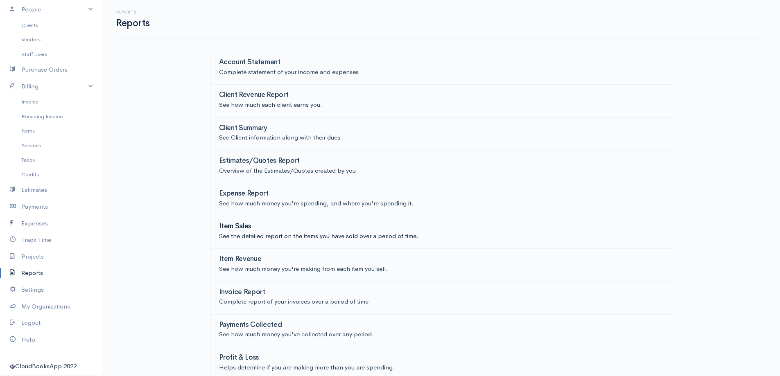
click at [278, 235] on p "See the detailed report on the items you have sold over a period of time." at bounding box center [441, 236] width 444 height 9
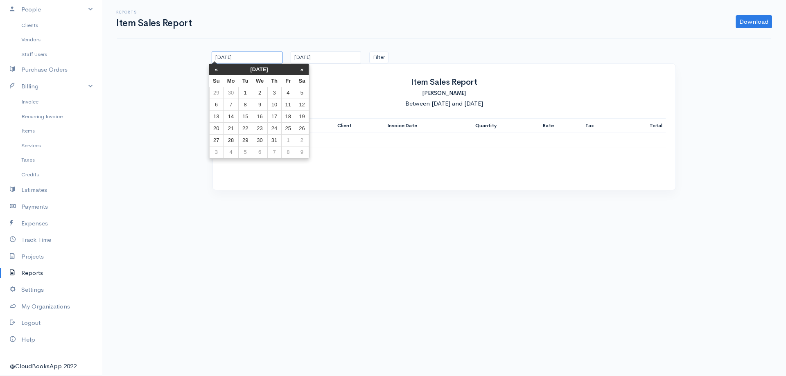
click at [237, 56] on input "[DATE]" at bounding box center [247, 58] width 71 height 12
click at [241, 94] on td "1" at bounding box center [245, 93] width 14 height 12
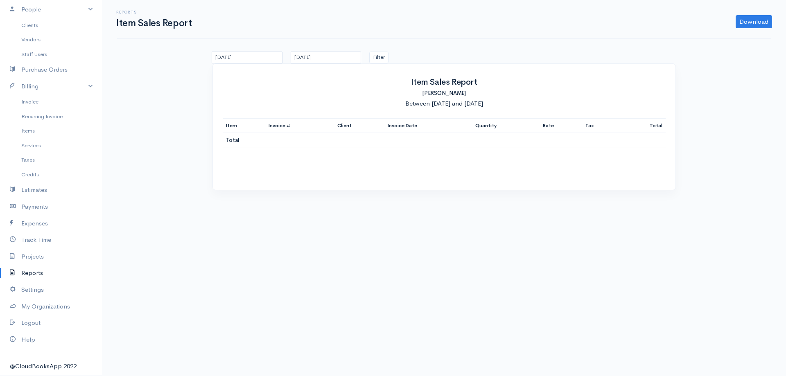
click at [250, 64] on div "Item Sales Report [PERSON_NAME] Between [DATE] and [DATE] Item Invoice # Client…" at bounding box center [444, 127] width 462 height 126
click at [254, 54] on input "[DATE]" at bounding box center [247, 58] width 71 height 12
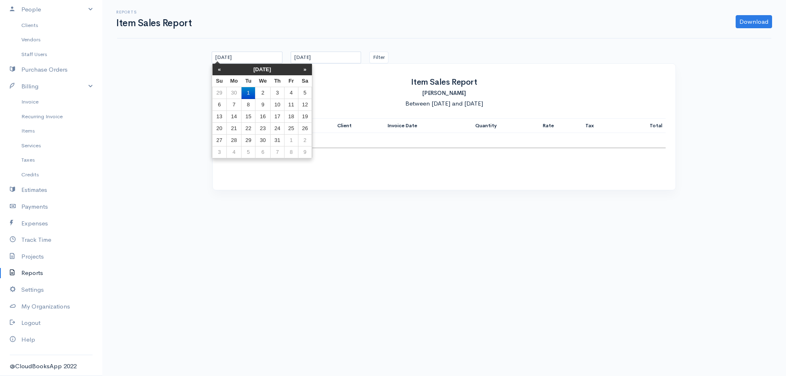
click at [271, 68] on th "[DATE]" at bounding box center [262, 69] width 72 height 11
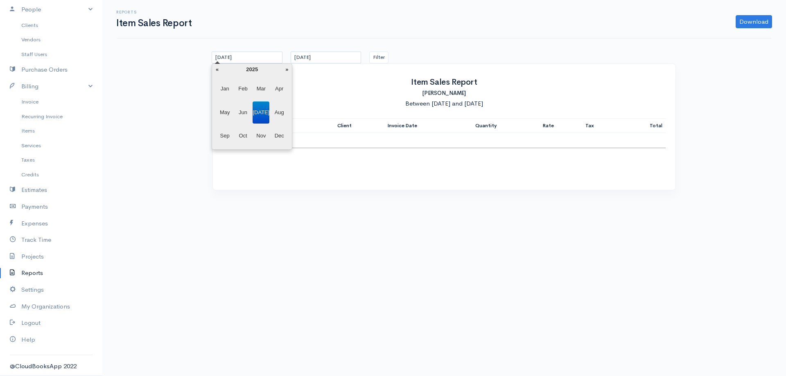
click at [251, 71] on th "2025" at bounding box center [251, 69] width 59 height 11
click at [218, 110] on span "2023" at bounding box center [224, 112] width 17 height 22
click at [219, 87] on span "Jan" at bounding box center [224, 89] width 17 height 22
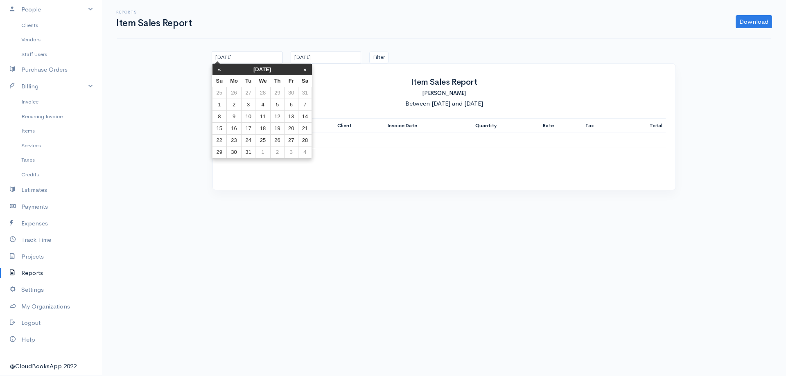
click at [219, 105] on td "1" at bounding box center [219, 105] width 14 height 12
type input "[DATE]"
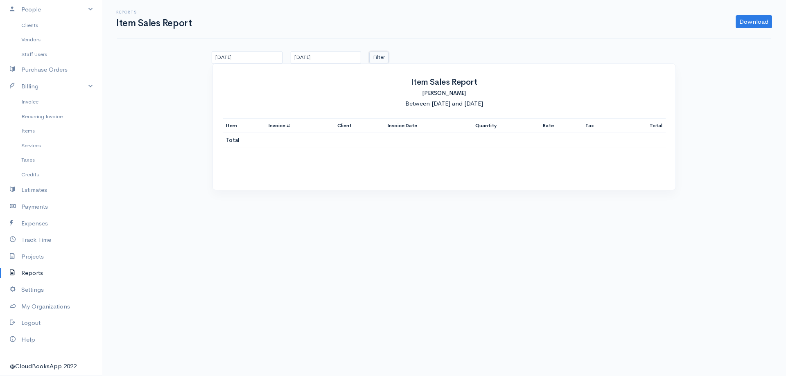
click at [384, 61] on button "Filter" at bounding box center [378, 58] width 19 height 12
click at [214, 124] on div "Item Sales Report [PERSON_NAME] Between [DATE] and [DATE] Item Invoice # Client…" at bounding box center [444, 127] width 462 height 126
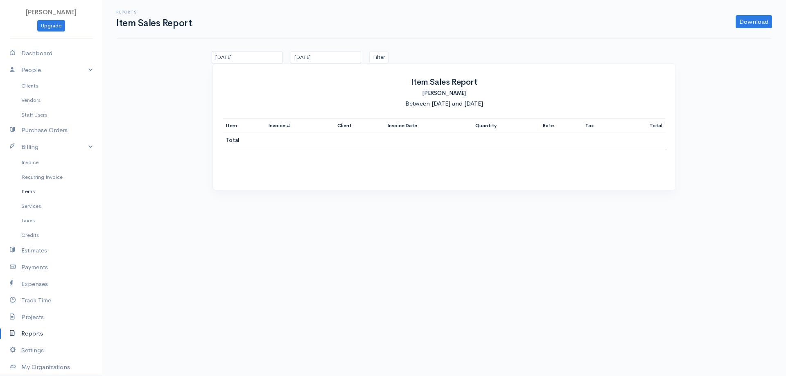
click at [61, 190] on link "Items" at bounding box center [51, 191] width 102 height 15
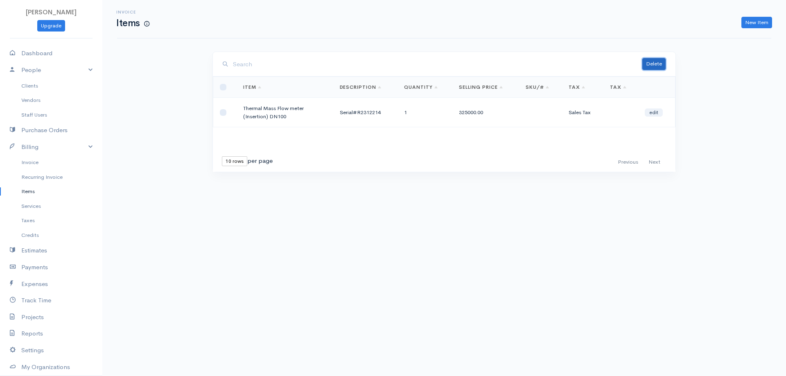
click at [654, 66] on button "Delete" at bounding box center [653, 64] width 23 height 12
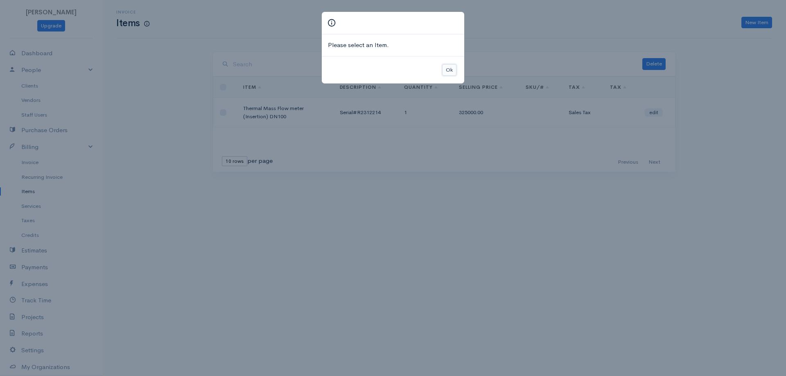
click at [450, 72] on button "Ok" at bounding box center [449, 70] width 14 height 12
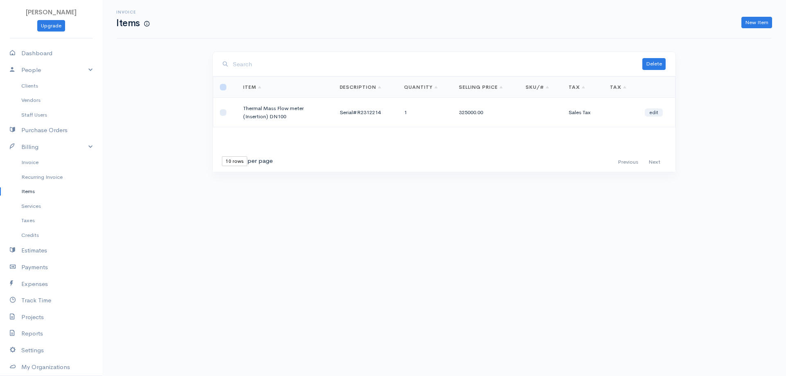
click at [221, 88] on input "checkbox" at bounding box center [223, 87] width 7 height 7
checkbox input "true"
click at [653, 66] on button "Delete" at bounding box center [653, 64] width 23 height 12
click at [428, 28] on div "New Item" at bounding box center [464, 23] width 623 height 12
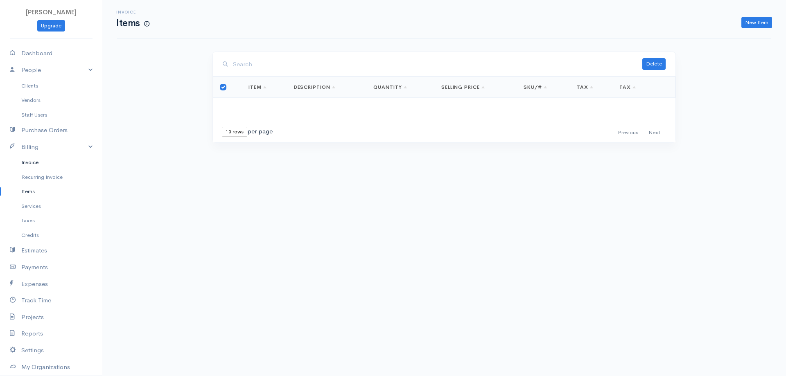
click at [65, 161] on link "Invoice" at bounding box center [51, 162] width 102 height 15
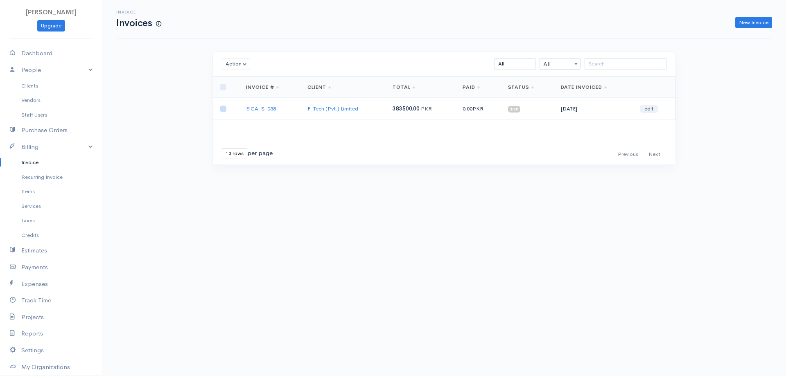
click at [224, 109] on input "checkbox" at bounding box center [223, 109] width 7 height 7
checkbox input "true"
click at [271, 107] on link "EICA-S-058" at bounding box center [261, 108] width 30 height 7
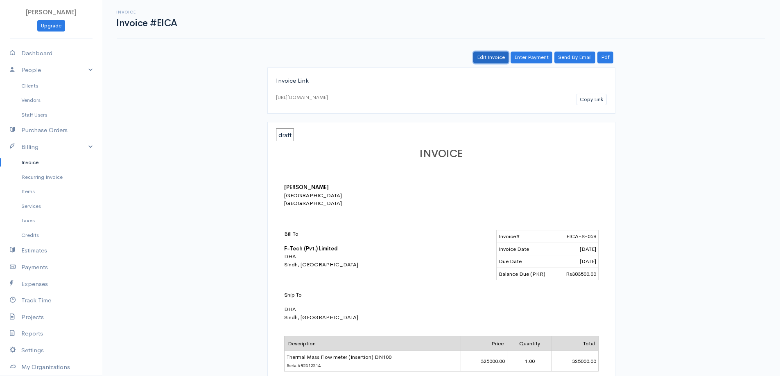
click at [497, 53] on link "Edit Invoice" at bounding box center [490, 58] width 35 height 12
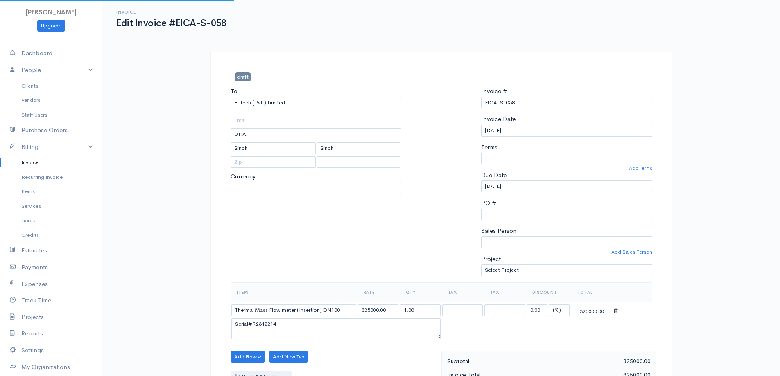
select select "0"
select select "[GEOGRAPHIC_DATA]"
select select "PKR"
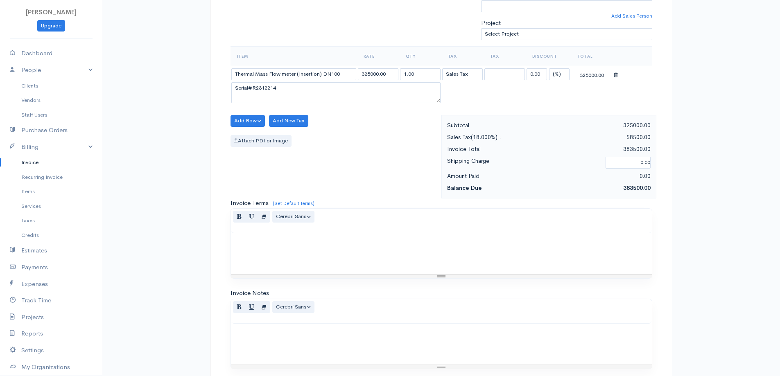
scroll to position [327, 0]
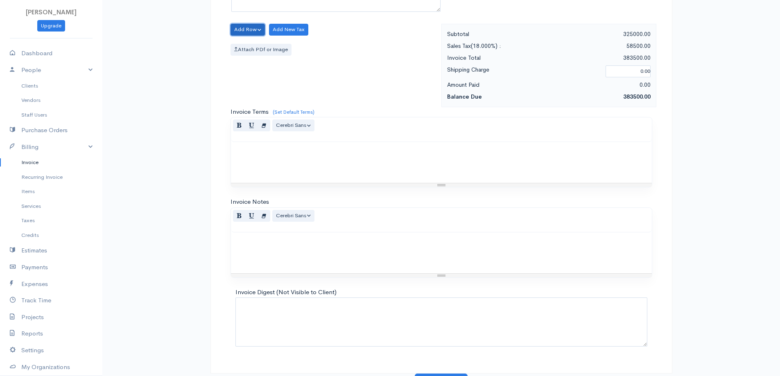
click at [259, 26] on button "Add Row" at bounding box center [247, 30] width 35 height 12
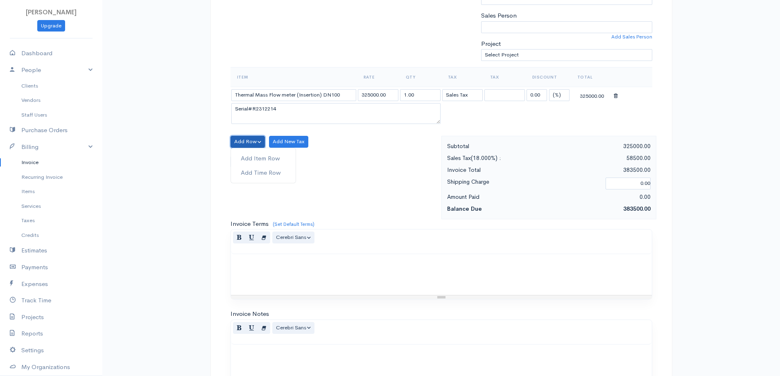
scroll to position [205, 0]
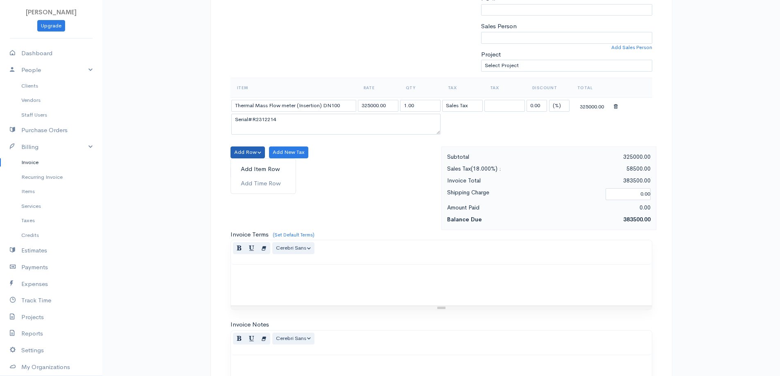
click at [276, 167] on link "Add Item Row" at bounding box center [263, 169] width 65 height 14
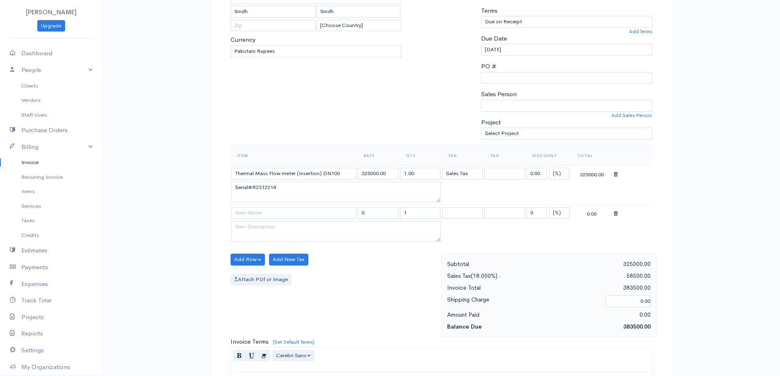
scroll to position [123, 0]
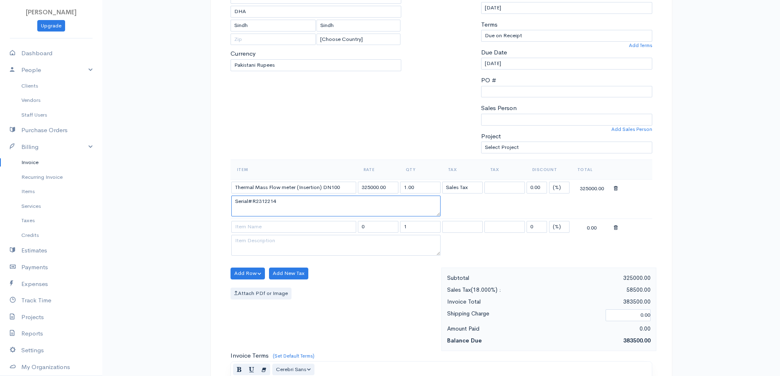
click at [342, 206] on textarea "Serial#R2312214" at bounding box center [335, 206] width 209 height 21
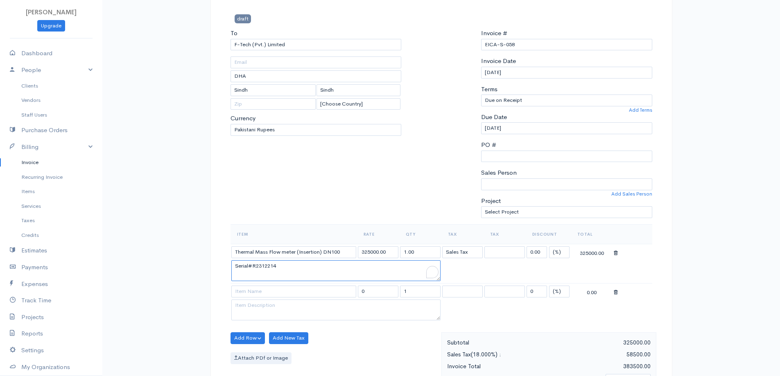
scroll to position [0, 0]
